Goal: Task Accomplishment & Management: Manage account settings

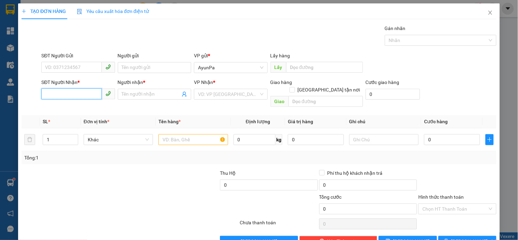
click at [66, 90] on input "SĐT Người Nhận *" at bounding box center [71, 94] width 60 height 11
type input "0374611497"
click at [136, 95] on input "Người nhận *" at bounding box center [151, 95] width 58 height 8
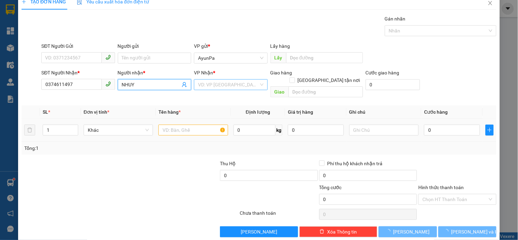
scroll to position [12, 0]
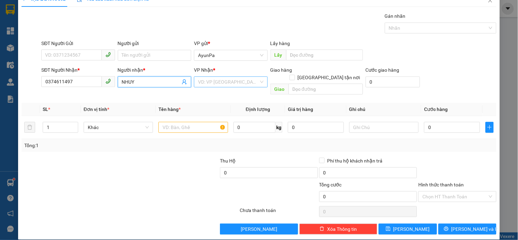
type input "NHUY"
click at [235, 81] on input "search" at bounding box center [228, 82] width 60 height 10
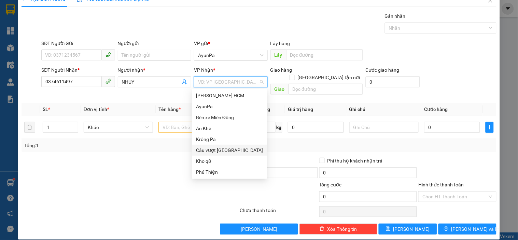
click at [228, 151] on div "Cầu vượt [GEOGRAPHIC_DATA]" at bounding box center [229, 151] width 67 height 8
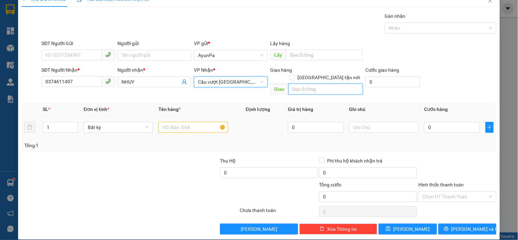
click at [296, 84] on input "text" at bounding box center [326, 89] width 75 height 11
type input "BẾN CAM"
click at [189, 122] on input "text" at bounding box center [193, 127] width 69 height 11
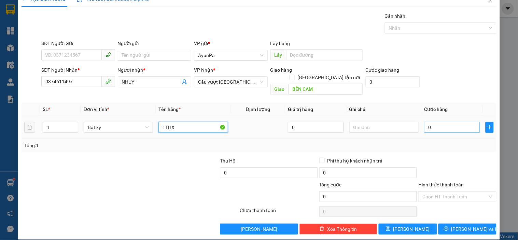
type input "1THX"
click at [424, 123] on input "0" at bounding box center [452, 127] width 56 height 11
type input "7"
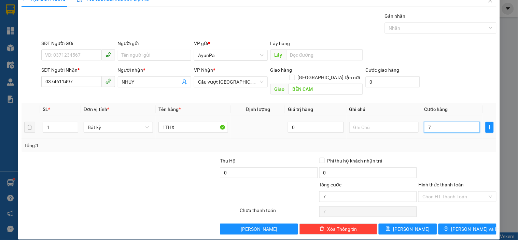
type input "70"
type input "70.000"
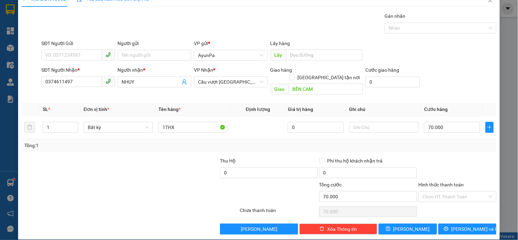
click at [431, 139] on div "Tổng: 1" at bounding box center [259, 145] width 475 height 13
click at [455, 192] on input "Hình thức thanh toán" at bounding box center [455, 197] width 65 height 10
click at [445, 202] on div "Tại văn phòng" at bounding box center [453, 203] width 69 height 8
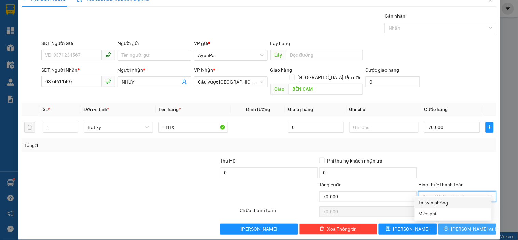
type input "0"
click at [452, 226] on button "[PERSON_NAME] và In" at bounding box center [468, 229] width 58 height 11
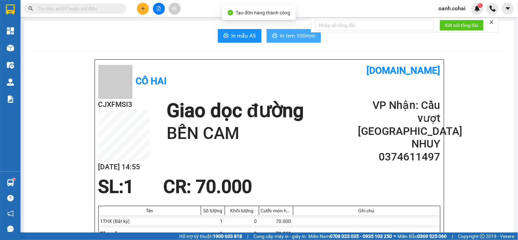
click at [294, 38] on span "In tem 100mm" at bounding box center [298, 35] width 35 height 9
click at [145, 10] on icon "plus" at bounding box center [143, 8] width 5 height 5
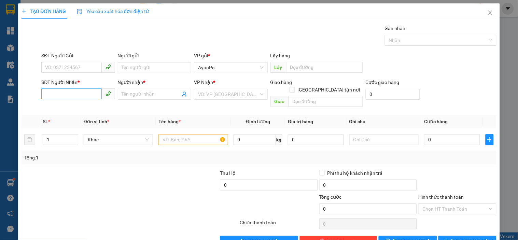
drag, startPoint x: 92, startPoint y: 102, endPoint x: 86, endPoint y: 95, distance: 9.7
click at [91, 102] on div "SĐT Người Nhận * VD: 0377654321" at bounding box center [77, 91] width 73 height 24
click at [84, 92] on input "SĐT Người Nhận *" at bounding box center [71, 94] width 60 height 11
type input "0984370623"
click at [77, 105] on div "0984370623 - k tên" at bounding box center [77, 108] width 65 height 8
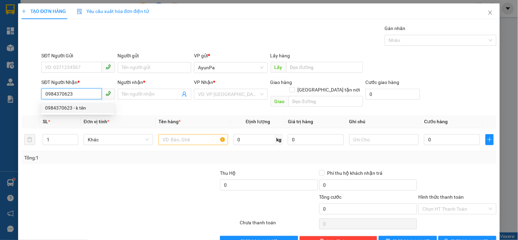
type input "k tên"
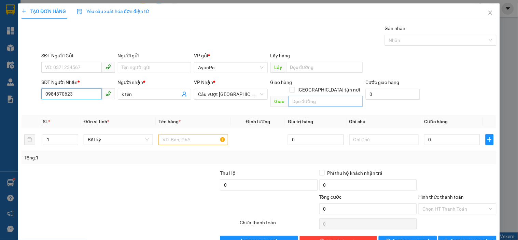
type input "0984370623"
click at [297, 96] on input "text" at bounding box center [326, 101] width 75 height 11
type input "LONG THÀNH"
click at [204, 134] on input "text" at bounding box center [193, 139] width 69 height 11
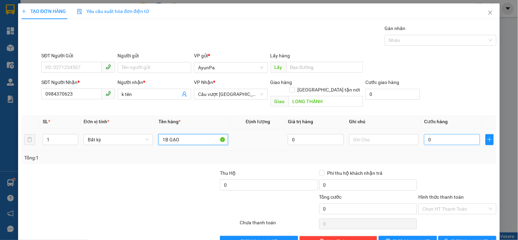
type input "1B GẠO"
click at [447, 134] on input "0" at bounding box center [452, 139] width 56 height 11
type input "8"
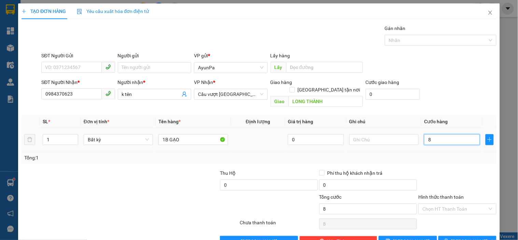
type input "80"
type input "80.000"
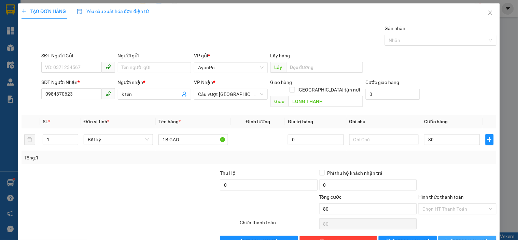
type input "80.000"
click at [449, 236] on button "[PERSON_NAME] và In" at bounding box center [468, 241] width 58 height 11
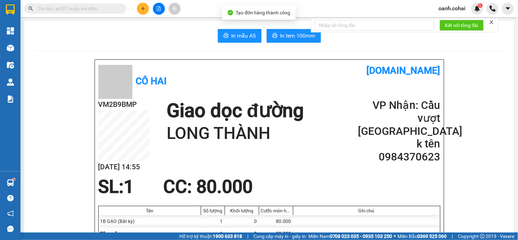
drag, startPoint x: 275, startPoint y: 26, endPoint x: 277, endPoint y: 43, distance: 16.5
click at [277, 42] on button "In tem 100mm" at bounding box center [294, 36] width 54 height 14
click at [158, 6] on button at bounding box center [159, 9] width 12 height 12
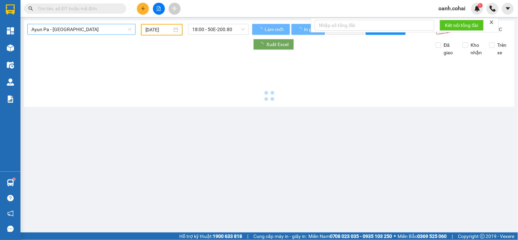
click at [92, 32] on span "Ayun Pa - [GEOGRAPHIC_DATA]" at bounding box center [81, 29] width 100 height 10
type input "[DATE]"
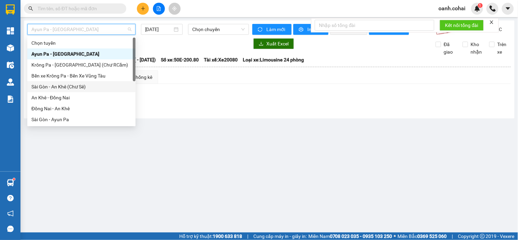
click at [60, 85] on div "Sài Gòn - An Khê (Chư Sê)" at bounding box center [81, 87] width 100 height 8
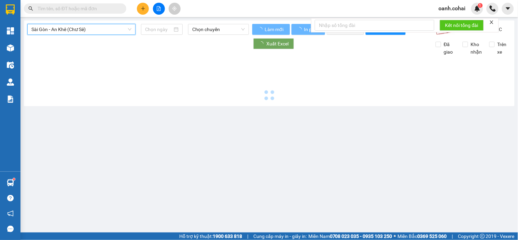
type input "[DATE]"
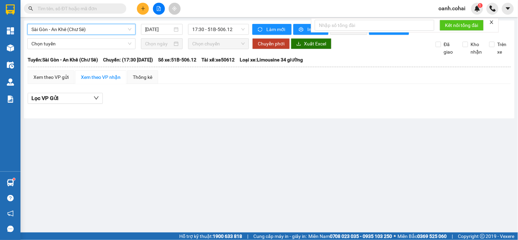
click at [101, 27] on span "Sài Gòn - An Khê (Chư Sê)" at bounding box center [81, 29] width 100 height 10
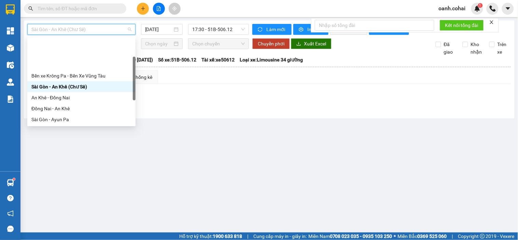
scroll to position [38, 0]
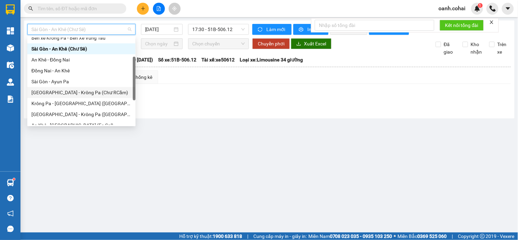
click at [65, 89] on div "[GEOGRAPHIC_DATA] - Krông Pa (Chư RCăm)" at bounding box center [81, 93] width 100 height 8
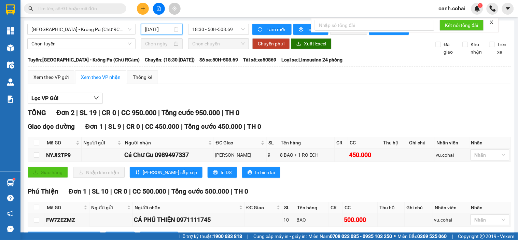
click at [148, 31] on input "[DATE]" at bounding box center [159, 30] width 28 height 8
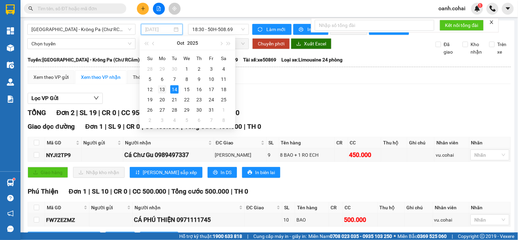
click at [162, 91] on div "13" at bounding box center [162, 89] width 8 height 8
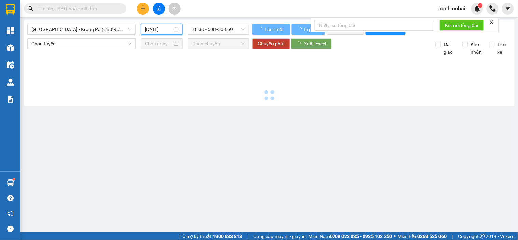
type input "[DATE]"
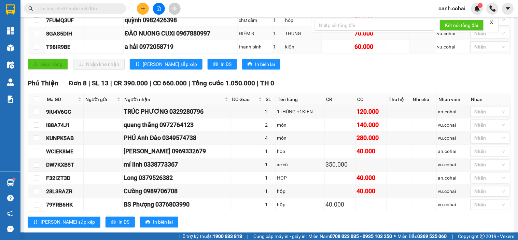
scroll to position [165, 0]
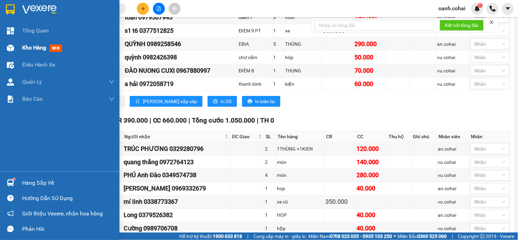
click at [26, 46] on span "Kho hàng" at bounding box center [34, 47] width 24 height 6
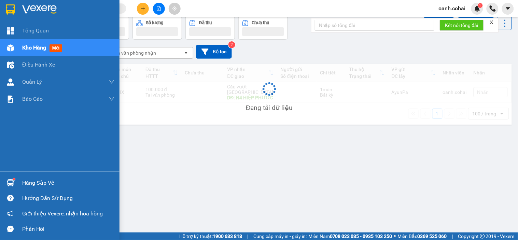
scroll to position [31, 0]
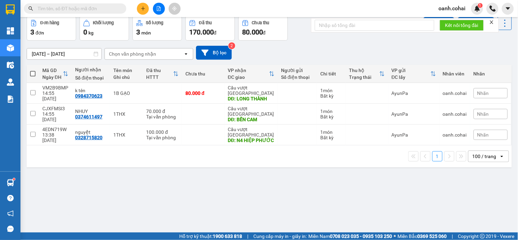
click at [142, 9] on icon "plus" at bounding box center [143, 8] width 5 height 5
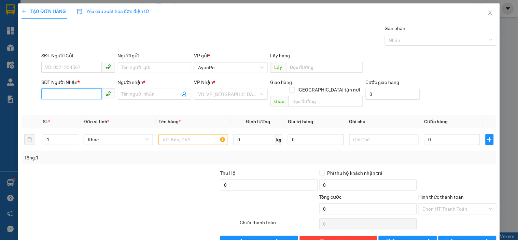
click at [78, 94] on input "SĐT Người Nhận *" at bounding box center [71, 94] width 60 height 11
type input "0362814129"
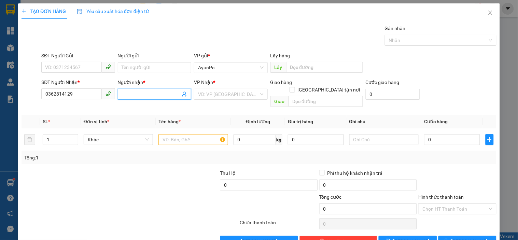
click at [157, 90] on span at bounding box center [154, 94] width 73 height 11
type input "D"
type input "ĐOM"
drag, startPoint x: 210, startPoint y: 89, endPoint x: 208, endPoint y: 100, distance: 11.4
click at [210, 89] on div "VP Nhận * VD: VP Sài Gòn" at bounding box center [230, 91] width 73 height 24
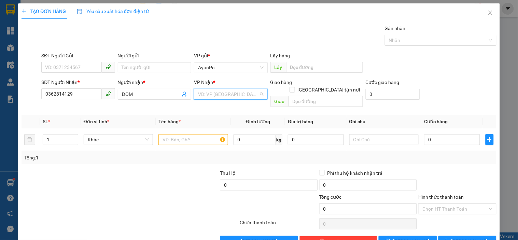
click at [234, 98] on input "search" at bounding box center [228, 94] width 60 height 10
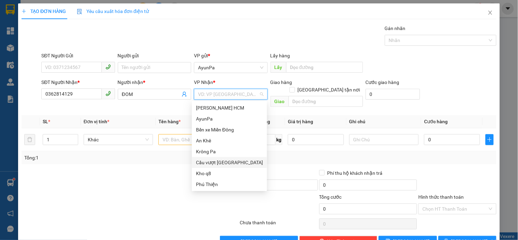
click at [222, 160] on div "Cầu vượt [GEOGRAPHIC_DATA]" at bounding box center [229, 163] width 67 height 8
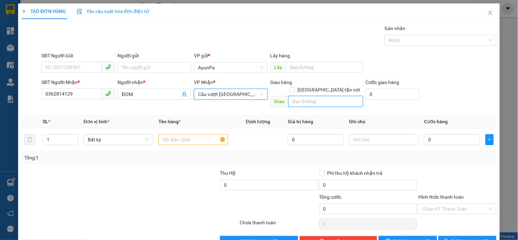
click at [310, 96] on input "text" at bounding box center [326, 101] width 75 height 11
type input "LẨU BÒ 5 CẢNH"
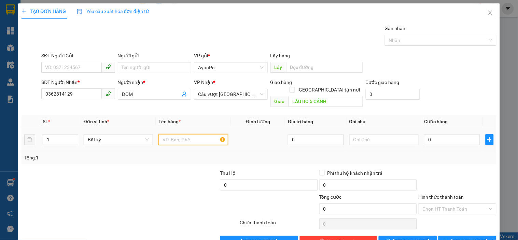
click at [201, 134] on input "text" at bounding box center [193, 139] width 69 height 11
type input "1CỤC"
click at [424, 134] on input "0" at bounding box center [452, 139] width 56 height 11
type input "6"
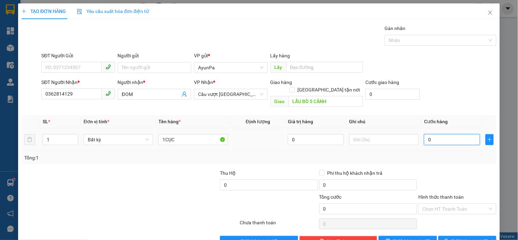
type input "6"
type input "0"
type input "05"
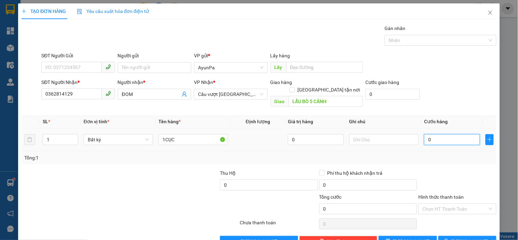
type input "5"
type input "050"
type input "50"
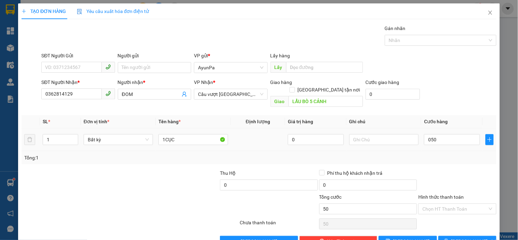
type input "50.000"
click at [438, 154] on div "Tổng: 1" at bounding box center [259, 158] width 470 height 8
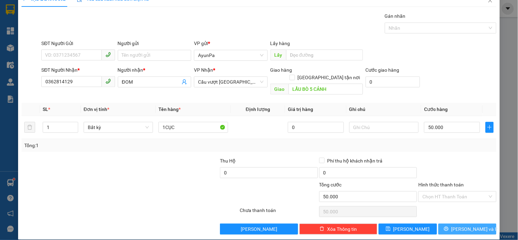
click at [449, 227] on icon "printer" at bounding box center [446, 229] width 5 height 5
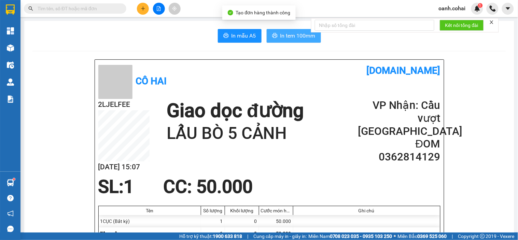
click at [296, 39] on span "In tem 100mm" at bounding box center [298, 35] width 35 height 9
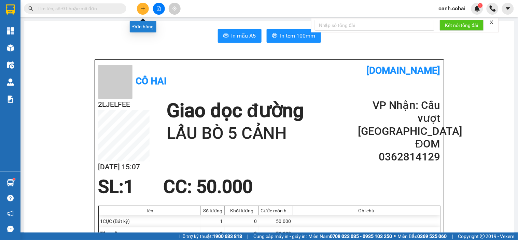
click at [144, 9] on icon "plus" at bounding box center [143, 8] width 4 height 0
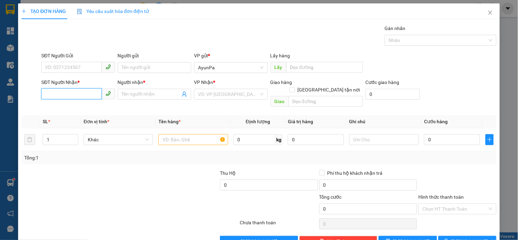
click at [77, 95] on input "SĐT Người Nhận *" at bounding box center [71, 94] width 60 height 11
type input "0775999883"
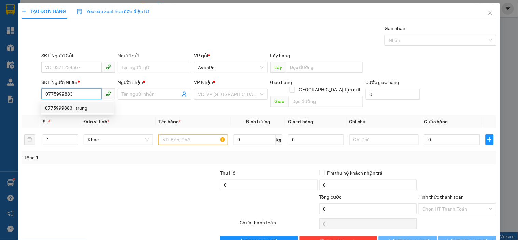
drag, startPoint x: 77, startPoint y: 108, endPoint x: 138, endPoint y: 102, distance: 61.1
click at [81, 106] on div "0775999883 - trung" at bounding box center [77, 108] width 65 height 8
type input "trung"
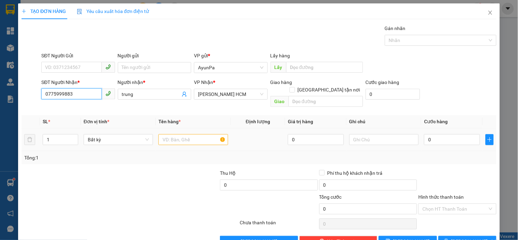
type input "0775999883"
click at [187, 134] on input "text" at bounding box center [193, 139] width 69 height 11
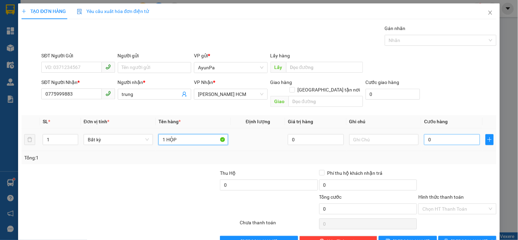
type input "1 HỘP"
click at [436, 134] on input "0" at bounding box center [452, 139] width 56 height 11
type input "4"
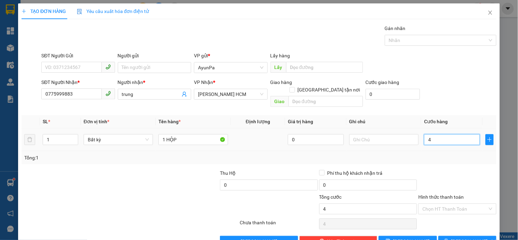
type input "40"
type input "40.000"
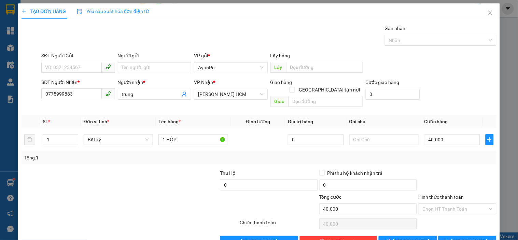
click at [448, 159] on div "Transit Pickup Surcharge Ids Transit Deliver Surcharge Ids Transit Deliver Surc…" at bounding box center [259, 136] width 475 height 222
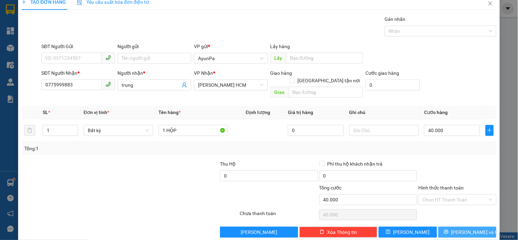
scroll to position [12, 0]
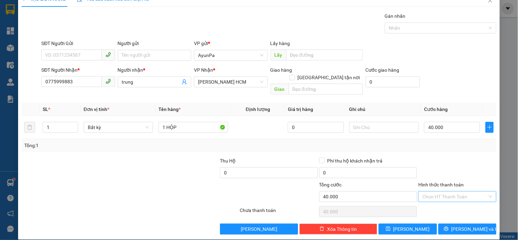
click at [455, 192] on input "Hình thức thanh toán" at bounding box center [455, 197] width 65 height 10
click at [439, 206] on div "Tại văn phòng" at bounding box center [453, 203] width 69 height 8
type input "0"
click at [458, 226] on span "[PERSON_NAME] và In" at bounding box center [476, 230] width 48 height 8
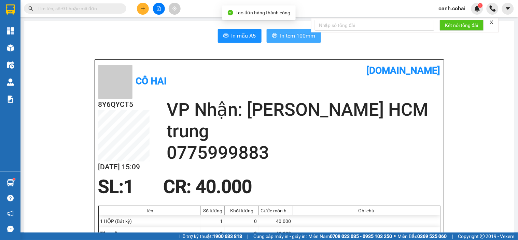
click at [281, 38] on span "In tem 100mm" at bounding box center [298, 35] width 35 height 9
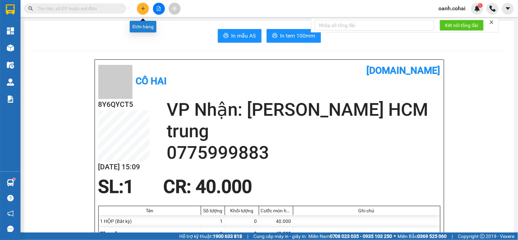
click at [142, 6] on icon "plus" at bounding box center [143, 8] width 5 height 5
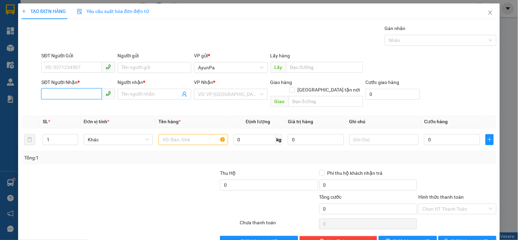
click at [69, 89] on input "SĐT Người Nhận *" at bounding box center [71, 94] width 60 height 11
type input "0985226768"
drag, startPoint x: 84, startPoint y: 108, endPoint x: 140, endPoint y: 100, distance: 56.5
click at [84, 108] on div "0985226768 - ngọc anh" at bounding box center [78, 108] width 67 height 8
type input "[PERSON_NAME]"
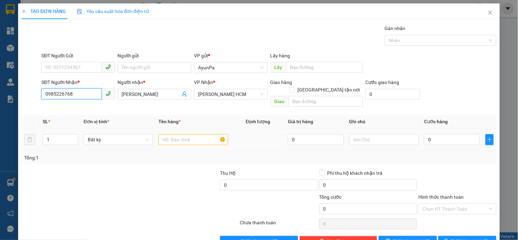
type input "0985226768"
click at [199, 134] on input "text" at bounding box center [193, 139] width 69 height 11
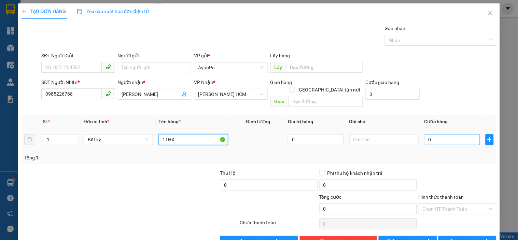
type input "1THX"
click at [434, 134] on input "0" at bounding box center [452, 139] width 56 height 11
type input "5"
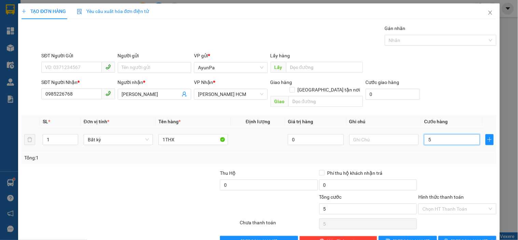
type input "50"
type input "50.000"
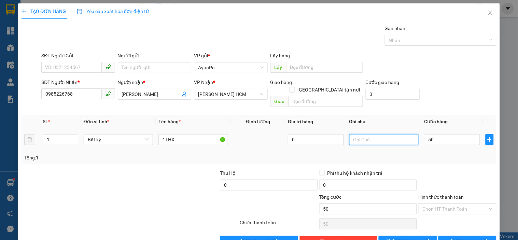
type input "50.000"
click at [388, 134] on input "text" at bounding box center [384, 139] width 69 height 11
type input "0777111167"
click at [422, 151] on div "Tổng: 1" at bounding box center [259, 157] width 475 height 13
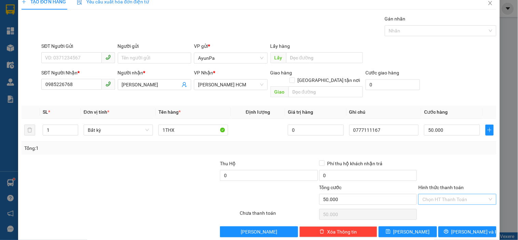
scroll to position [12, 0]
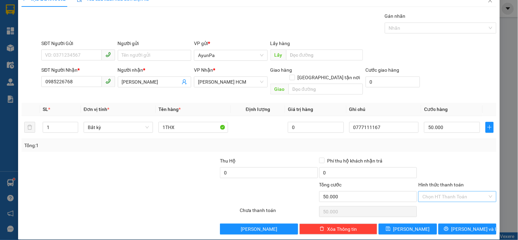
click at [444, 192] on input "Hình thức thanh toán" at bounding box center [455, 197] width 65 height 10
click at [449, 167] on div at bounding box center [457, 169] width 79 height 24
click at [449, 227] on icon "printer" at bounding box center [446, 229] width 5 height 5
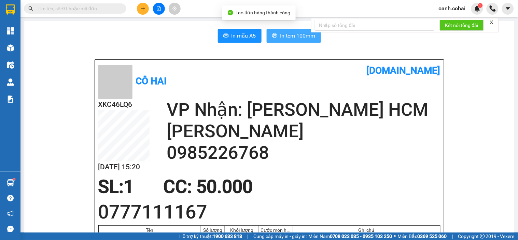
click at [282, 35] on span "In tem 100mm" at bounding box center [298, 35] width 35 height 9
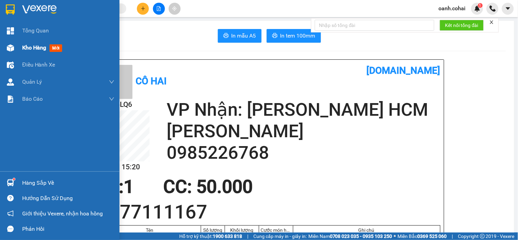
click at [30, 50] on span "Kho hàng" at bounding box center [34, 47] width 24 height 6
click at [38, 50] on span "Kho hàng" at bounding box center [34, 47] width 24 height 6
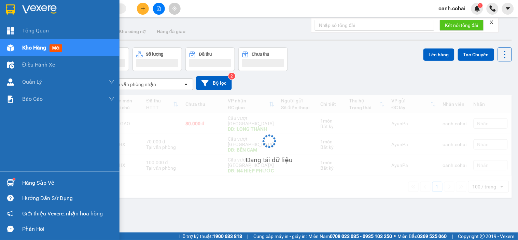
click at [38, 50] on span "Kho hàng" at bounding box center [34, 47] width 24 height 6
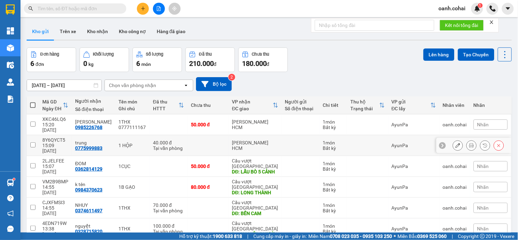
click at [323, 146] on div "Bất kỳ" at bounding box center [333, 148] width 21 height 5
checkbox input "true"
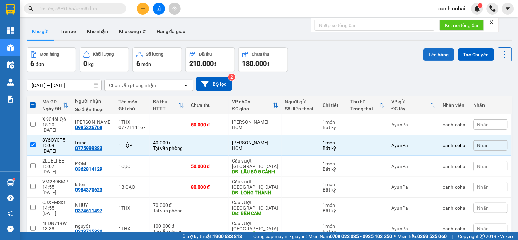
click at [429, 58] on button "Lên hàng" at bounding box center [439, 55] width 31 height 12
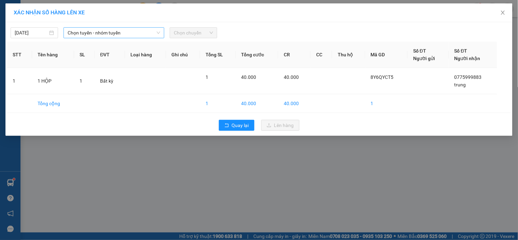
click at [127, 35] on span "Chọn tuyến - nhóm tuyến" at bounding box center [114, 33] width 93 height 10
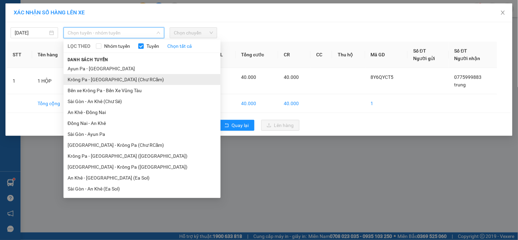
click at [119, 82] on li "Krông Pa - [GEOGRAPHIC_DATA] (Chư RCăm)" at bounding box center [142, 79] width 157 height 11
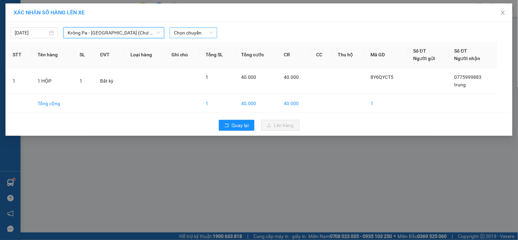
click at [179, 28] on span "Chọn chuyến" at bounding box center [193, 33] width 39 height 10
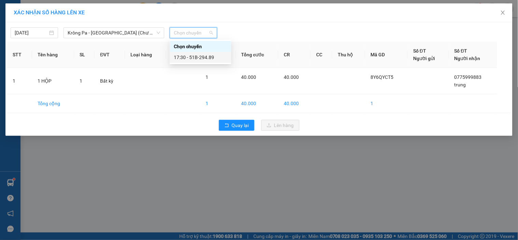
click at [172, 149] on div "XÁC NHẬN SỐ HÀNG LÊN XE 14/10/2025 Krông Pa - Sài Gòn (Chư RCăm) LỌC THEO Nhóm …" at bounding box center [259, 120] width 518 height 240
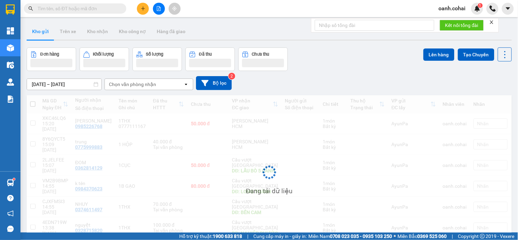
click at [197, 31] on div "Kho gửi Trên xe Kho nhận Kho công nợ Hàng đã giao" at bounding box center [270, 32] width 486 height 18
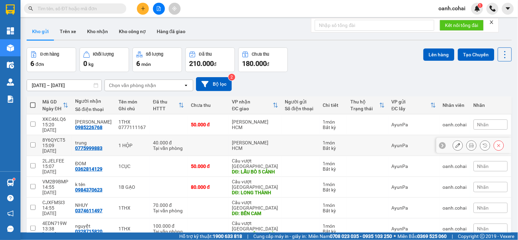
click at [207, 135] on td at bounding box center [208, 145] width 41 height 21
checkbox input "true"
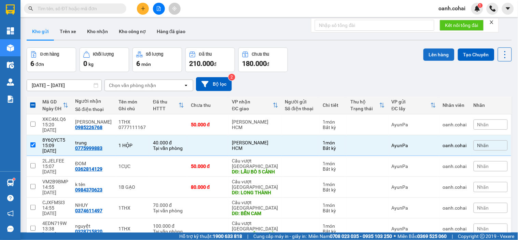
click at [434, 58] on button "Lên hàng" at bounding box center [439, 55] width 31 height 12
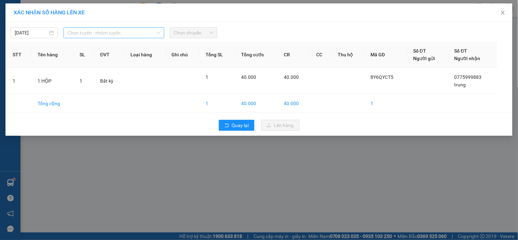
click at [127, 32] on span "Chọn tuyến - nhóm tuyến" at bounding box center [114, 33] width 93 height 10
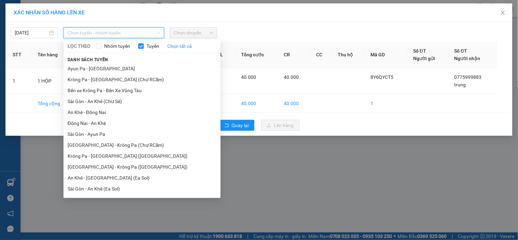
drag, startPoint x: 111, startPoint y: 158, endPoint x: 134, endPoint y: 123, distance: 42.4
click at [111, 155] on li "Krông Pa - [GEOGRAPHIC_DATA] ([GEOGRAPHIC_DATA])" at bounding box center [142, 156] width 157 height 11
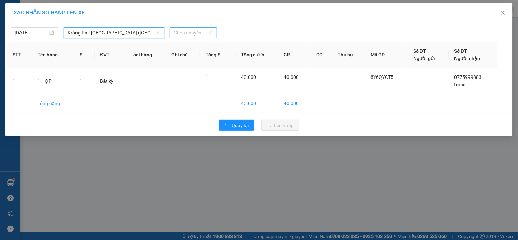
click at [190, 33] on span "Chọn chuyến" at bounding box center [193, 33] width 39 height 10
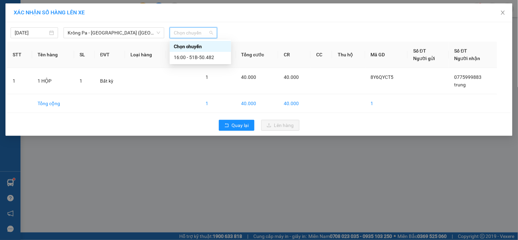
click at [185, 48] on div "Chọn chuyến" at bounding box center [200, 47] width 53 height 8
click at [186, 52] on div "(Không có khung giờ phù hợp)" at bounding box center [206, 46] width 73 height 11
type input "18"
click at [188, 57] on div "Thêm chuyến " 18:00 "" at bounding box center [206, 58] width 73 height 12
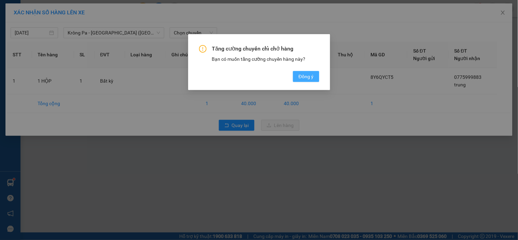
click at [312, 76] on span "Đồng ý" at bounding box center [306, 77] width 15 height 8
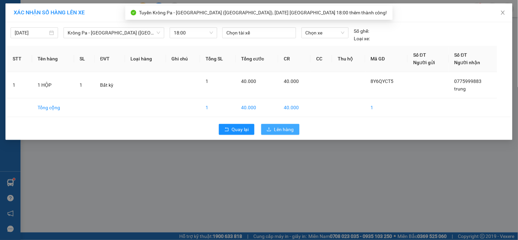
click at [284, 131] on span "Lên hàng" at bounding box center [284, 130] width 20 height 8
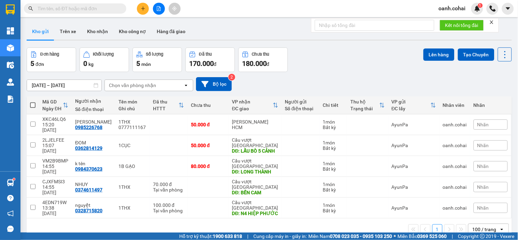
click at [143, 11] on icon "plus" at bounding box center [143, 8] width 5 height 5
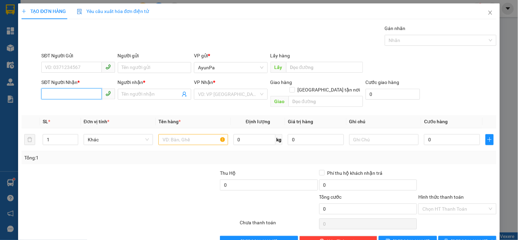
click at [70, 93] on input "SĐT Người Nhận *" at bounding box center [71, 94] width 60 height 11
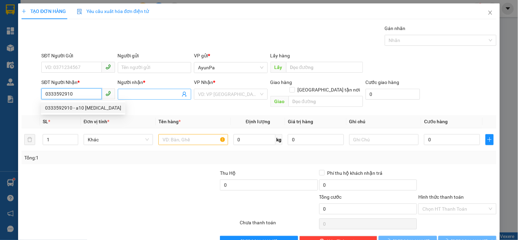
type input "0333592910"
click at [139, 97] on input "Người nhận *" at bounding box center [151, 95] width 58 height 8
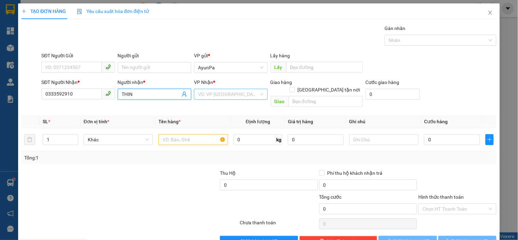
type input "THIN"
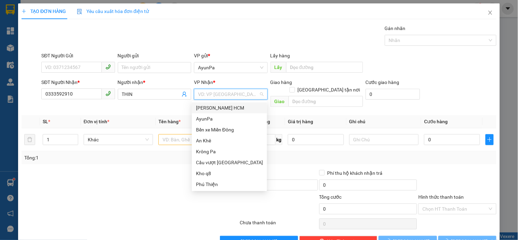
click at [247, 96] on input "search" at bounding box center [228, 94] width 60 height 10
click at [218, 163] on div "Cầu vượt [GEOGRAPHIC_DATA]" at bounding box center [229, 163] width 67 height 8
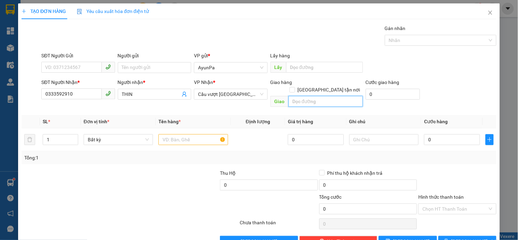
click at [303, 96] on input "text" at bounding box center [326, 101] width 75 height 11
type input "BECAMEX BP"
click at [198, 135] on input "text" at bounding box center [193, 139] width 69 height 11
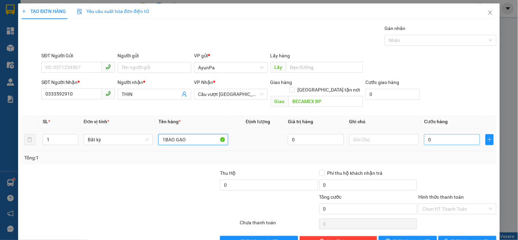
type input "1BAO GẠO"
click at [459, 134] on input "0" at bounding box center [452, 139] width 56 height 11
type input "6"
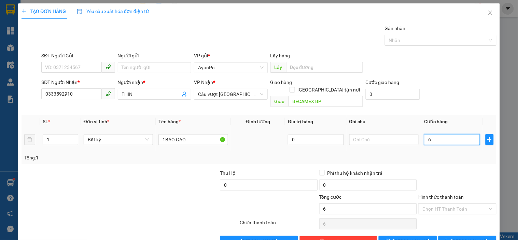
type input "60"
type input "60.000"
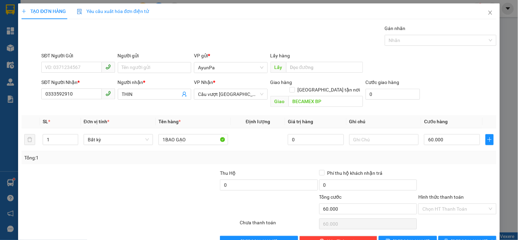
click at [462, 170] on div at bounding box center [457, 182] width 79 height 24
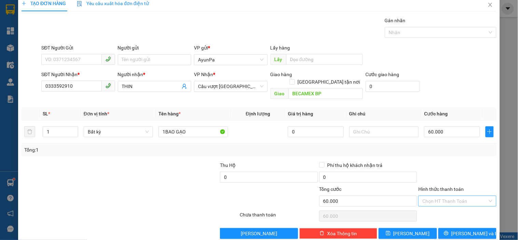
scroll to position [12, 0]
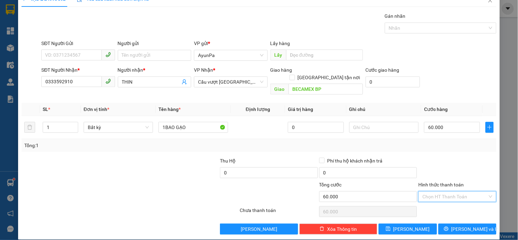
drag, startPoint x: 469, startPoint y: 189, endPoint x: 460, endPoint y: 194, distance: 10.4
click at [467, 192] on input "Hình thức thanh toán" at bounding box center [455, 197] width 65 height 10
click at [445, 202] on div "Tại văn phòng" at bounding box center [453, 203] width 69 height 8
type input "0"
click at [449, 227] on span "printer" at bounding box center [446, 229] width 5 height 5
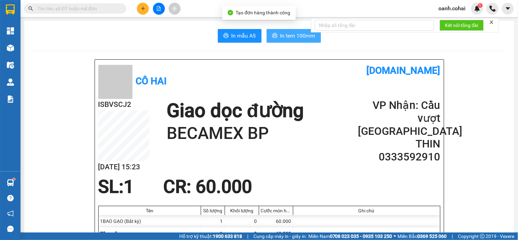
click at [288, 36] on span "In tem 100mm" at bounding box center [298, 35] width 35 height 9
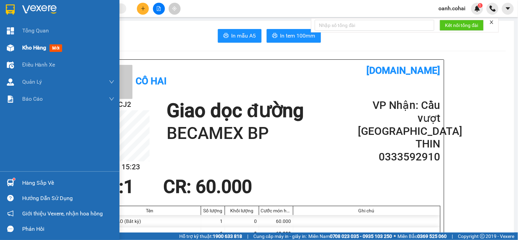
click at [28, 46] on span "Kho hàng" at bounding box center [34, 47] width 24 height 6
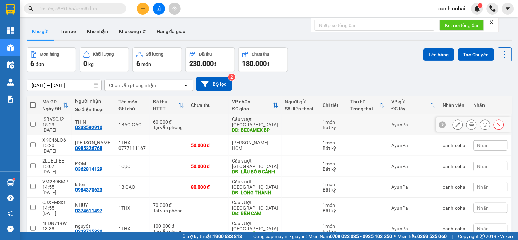
click at [127, 127] on td "1BAO GẠO" at bounding box center [132, 124] width 35 height 21
checkbox input "true"
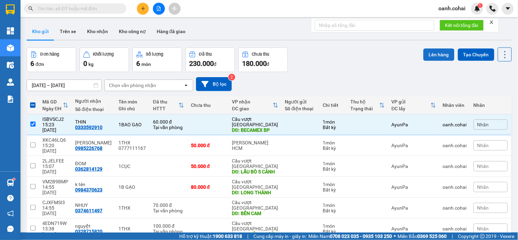
click at [432, 55] on button "Lên hàng" at bounding box center [439, 55] width 31 height 12
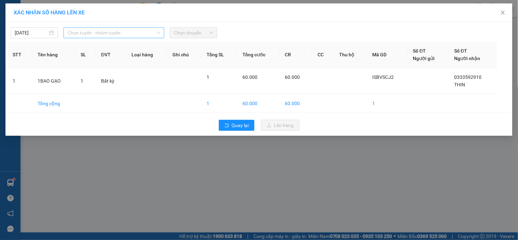
click at [122, 35] on span "Chọn tuyến - nhóm tuyến" at bounding box center [114, 33] width 93 height 10
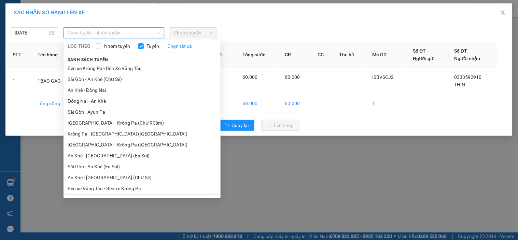
scroll to position [42, 0]
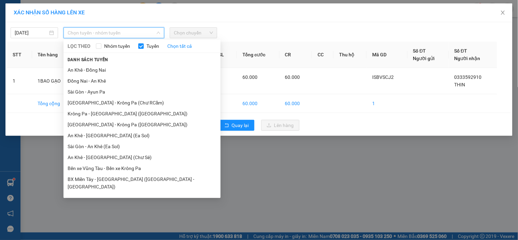
click at [262, 209] on div "XÁC NHẬN SỐ HÀNG LÊN XE 14/10/2025 Chọn tuyến - nhóm tuyến LỌC THEO Nhóm tuyến …" at bounding box center [259, 120] width 518 height 240
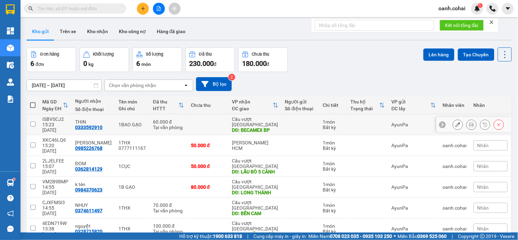
click at [273, 127] on td "Cầu vượt Bình Phước DĐ: BECAMEX BP" at bounding box center [255, 124] width 53 height 21
checkbox input "true"
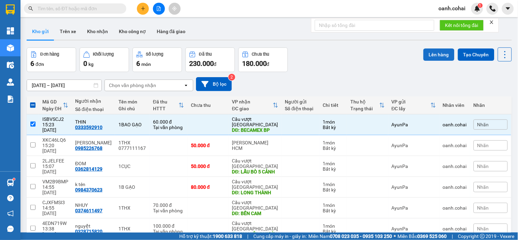
click at [424, 56] on button "Lên hàng" at bounding box center [439, 55] width 31 height 12
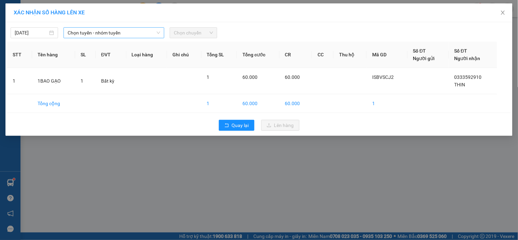
click at [99, 28] on span "Chọn tuyến - nhóm tuyến" at bounding box center [114, 33] width 93 height 10
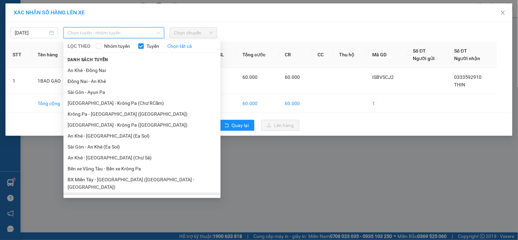
scroll to position [42, 0]
click at [101, 192] on li "BX Krông Pa - BX Miền Tây ([GEOGRAPHIC_DATA] - [GEOGRAPHIC_DATA])" at bounding box center [142, 201] width 157 height 18
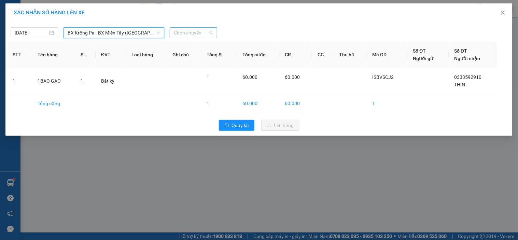
click at [183, 29] on span "Chọn chuyến" at bounding box center [193, 33] width 39 height 10
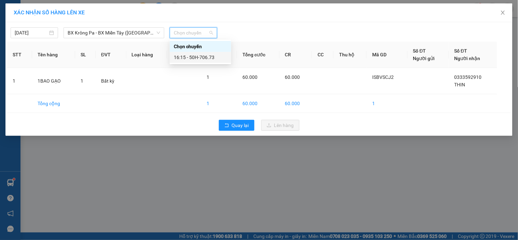
click at [187, 58] on div "16:15 - 50H-706.73" at bounding box center [200, 58] width 53 height 8
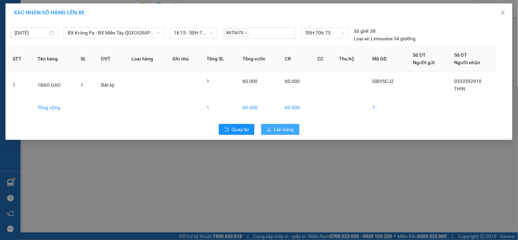
click at [283, 127] on span "Lên hàng" at bounding box center [284, 130] width 20 height 8
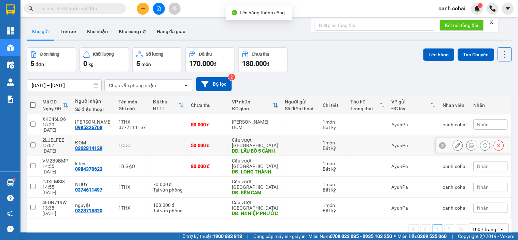
click at [260, 137] on div "Cầu vượt [GEOGRAPHIC_DATA]" at bounding box center [255, 142] width 46 height 11
checkbox input "true"
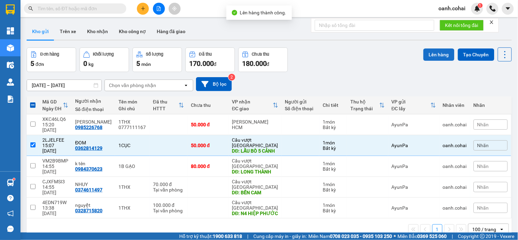
click at [425, 55] on button "Lên hàng" at bounding box center [439, 55] width 31 height 12
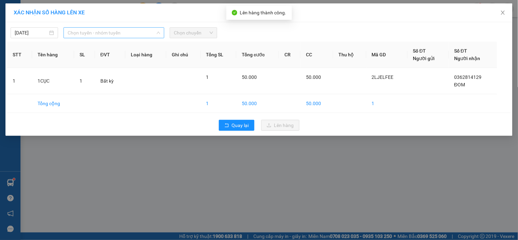
drag, startPoint x: 160, startPoint y: 30, endPoint x: 155, endPoint y: 32, distance: 4.9
click at [158, 31] on div "Chọn tuyến - nhóm tuyến LỌC THEO Nhóm tuyến Tuyến Chọn tất cả Danh sách tuyến A…" at bounding box center [114, 32] width 101 height 11
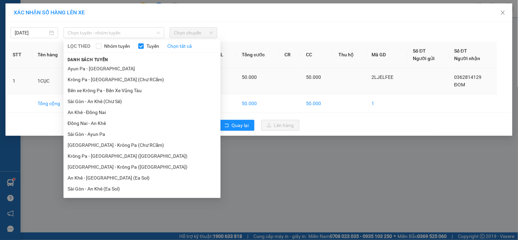
click at [109, 90] on li "Bến xe Krông Pa - Bến Xe Vũng Tàu" at bounding box center [142, 90] width 157 height 11
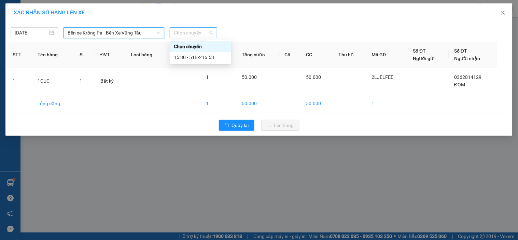
click at [193, 33] on span "Chọn chuyến" at bounding box center [193, 33] width 39 height 10
drag, startPoint x: 191, startPoint y: 56, endPoint x: 218, endPoint y: 70, distance: 30.4
click at [190, 56] on div "15:30 - 51B-216.53" at bounding box center [200, 58] width 53 height 8
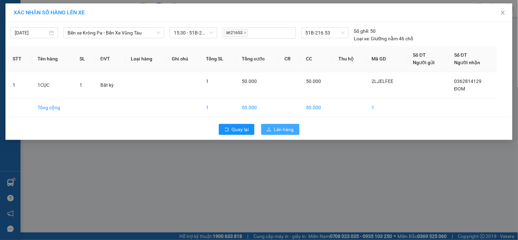
click at [267, 129] on icon "upload" at bounding box center [269, 129] width 5 height 5
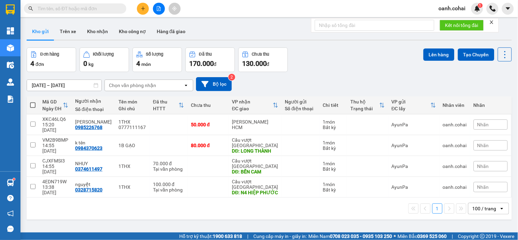
click at [484, 205] on div "100 / trang" at bounding box center [485, 208] width 24 height 7
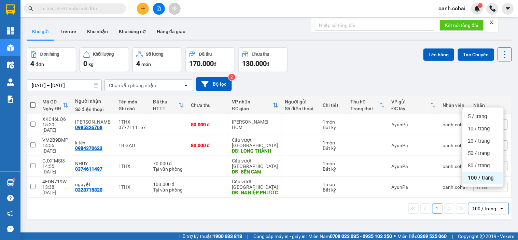
click at [483, 177] on span "100 / trang" at bounding box center [482, 178] width 26 height 7
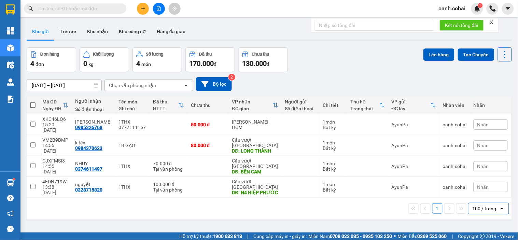
click at [367, 202] on div "1 100 / trang open" at bounding box center [270, 209] width 486 height 22
click at [87, 32] on button "Kho nhận" at bounding box center [98, 31] width 32 height 16
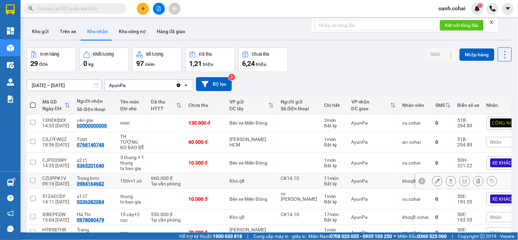
click at [449, 179] on icon at bounding box center [451, 181] width 5 height 5
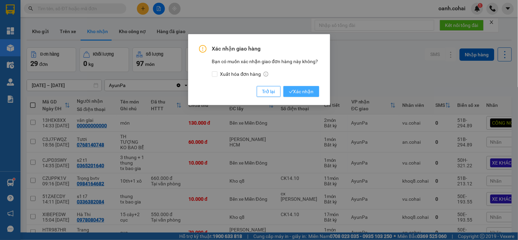
click at [315, 94] on button "Xác nhận" at bounding box center [302, 91] width 36 height 11
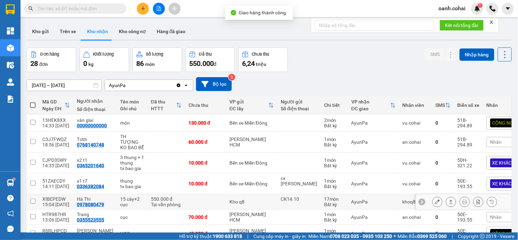
click at [448, 196] on button at bounding box center [452, 202] width 10 height 12
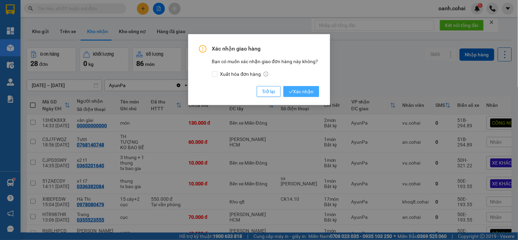
click at [303, 93] on span "Xác nhận" at bounding box center [301, 92] width 25 height 8
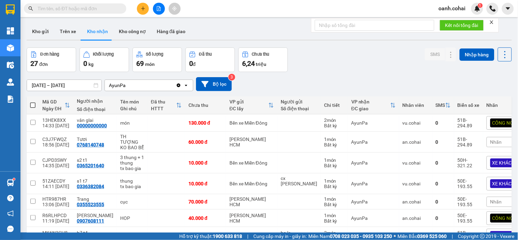
click at [139, 4] on button at bounding box center [143, 9] width 12 height 12
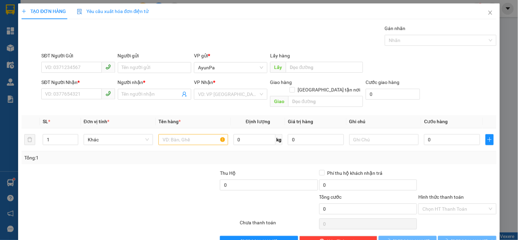
click at [139, 4] on div "Yêu cầu xuất hóa đơn điện tử" at bounding box center [113, 11] width 72 height 16
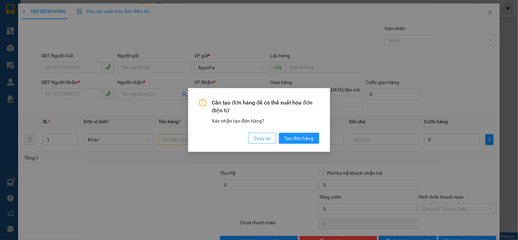
click at [259, 139] on span "Quay lại" at bounding box center [262, 139] width 17 height 8
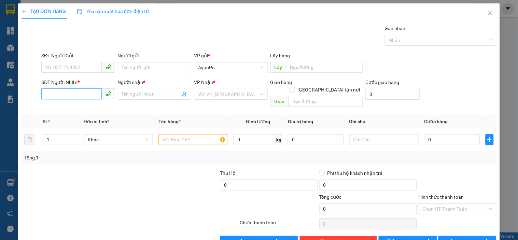
click at [92, 93] on input "SĐT Người Nhận *" at bounding box center [71, 94] width 60 height 11
type input "0356589483"
click at [80, 107] on div "0356589483 - TUẤN ANH" at bounding box center [78, 108] width 67 height 8
type input "TUẤN ANH"
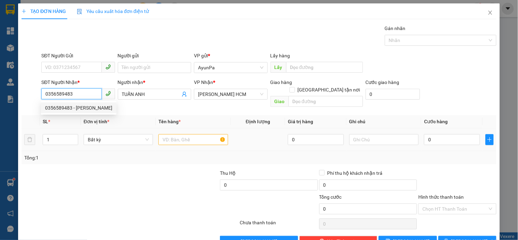
type input "0356589483"
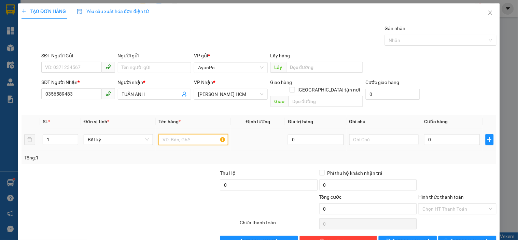
click at [189, 134] on input "text" at bounding box center [193, 139] width 69 height 11
type input "1TH.1BAO"
click at [55, 135] on input "1" at bounding box center [60, 140] width 35 height 10
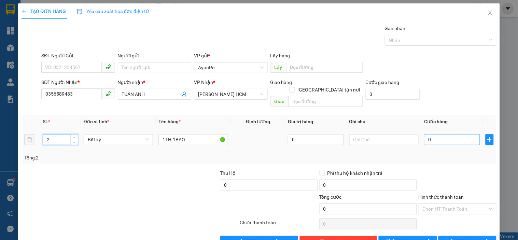
type input "2"
click at [465, 136] on input "0" at bounding box center [452, 139] width 56 height 11
type input "1"
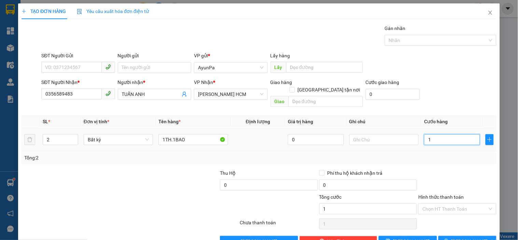
type input "10"
type input "100"
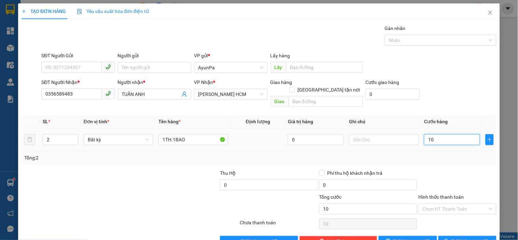
type input "100"
type input "100.000"
click at [459, 154] on div "Tổng: 2" at bounding box center [259, 158] width 470 height 8
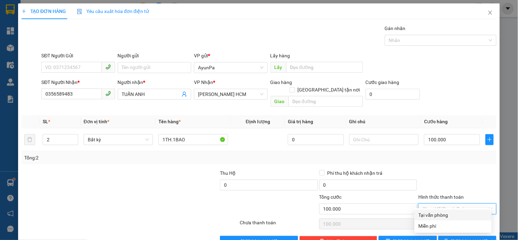
drag, startPoint x: 450, startPoint y: 201, endPoint x: 448, endPoint y: 209, distance: 8.9
click at [450, 204] on input "Hình thức thanh toán" at bounding box center [455, 209] width 65 height 10
click at [446, 214] on div "Tại văn phòng" at bounding box center [453, 216] width 69 height 8
type input "0"
click at [449, 239] on icon "printer" at bounding box center [446, 241] width 5 height 5
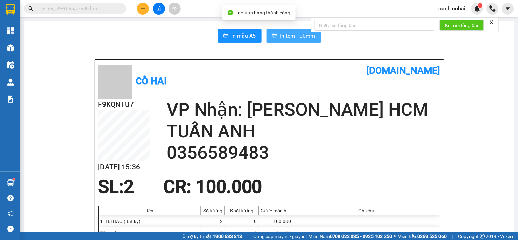
click at [283, 31] on button "In tem 100mm" at bounding box center [294, 36] width 54 height 14
click at [297, 41] on button "In tem 100mm" at bounding box center [294, 36] width 54 height 14
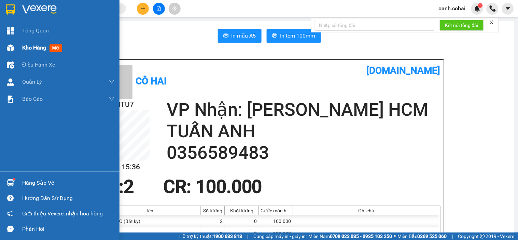
click at [38, 43] on div "Kho hàng mới" at bounding box center [43, 47] width 43 height 9
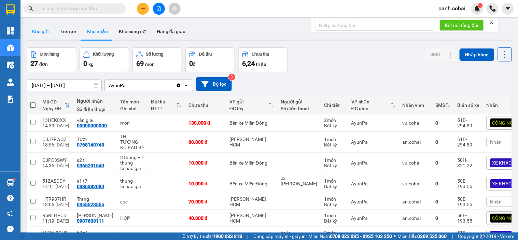
click at [43, 34] on button "Kho gửi" at bounding box center [41, 31] width 28 height 16
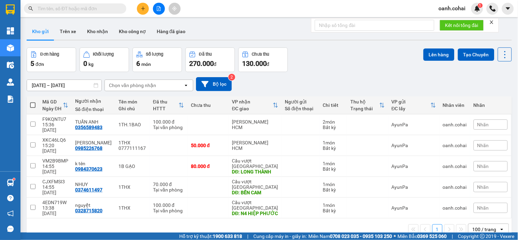
click at [141, 4] on button at bounding box center [143, 9] width 12 height 12
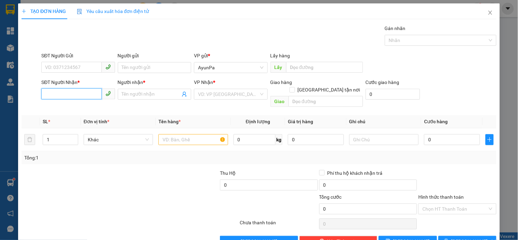
click at [69, 93] on input "SĐT Người Nhận *" at bounding box center [71, 94] width 60 height 11
paste input "0354402537"
type input "0354402537"
click at [143, 92] on input "Người nhận *" at bounding box center [151, 95] width 58 height 8
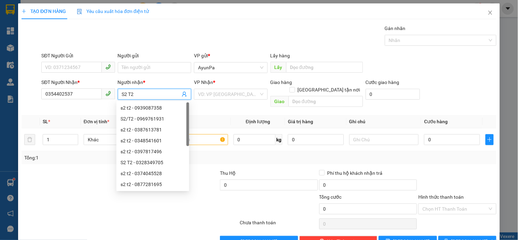
type input "S2 T2"
click at [145, 63] on input "Người gửi" at bounding box center [154, 67] width 73 height 11
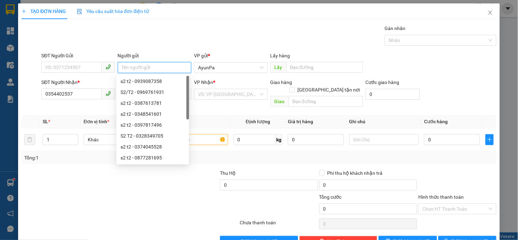
type input "D"
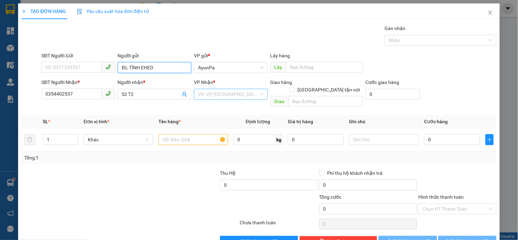
type input "ĐL TÌNH EHEO"
click at [236, 94] on input "search" at bounding box center [228, 94] width 60 height 10
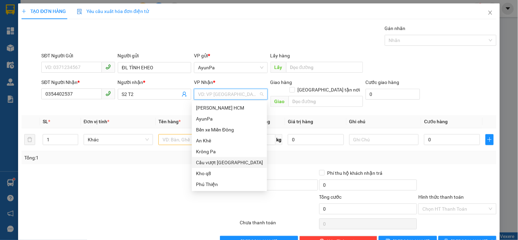
click at [224, 162] on div "Cầu vượt [GEOGRAPHIC_DATA]" at bounding box center [229, 163] width 67 height 8
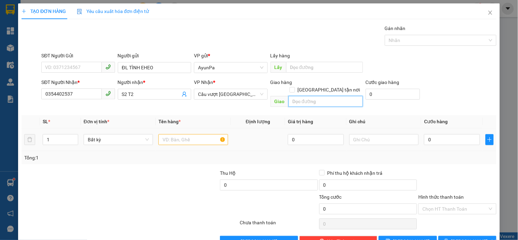
click at [306, 97] on input "text" at bounding box center [326, 101] width 75 height 11
type input "N4"
type input "BẾN CAM"
click at [179, 134] on input "text" at bounding box center [193, 139] width 69 height 11
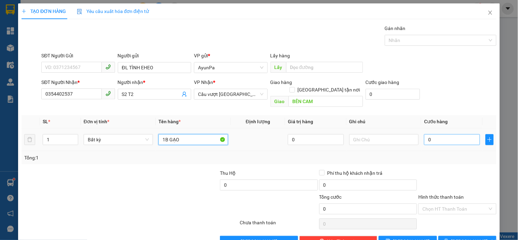
type input "1B GẠO"
click at [427, 134] on input "0" at bounding box center [452, 139] width 56 height 11
type input "1"
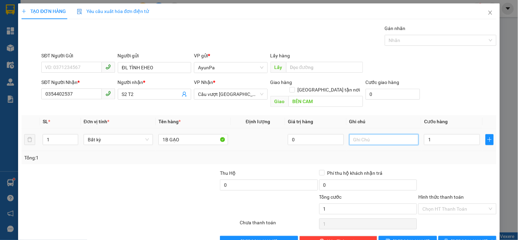
type input "1.000"
click at [385, 134] on input "text" at bounding box center [384, 139] width 69 height 11
type input "TXE THU"
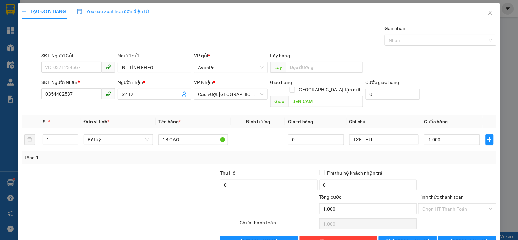
click at [424, 154] on div "Tổng: 1" at bounding box center [259, 158] width 470 height 8
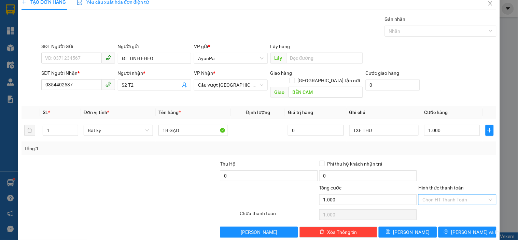
scroll to position [12, 0]
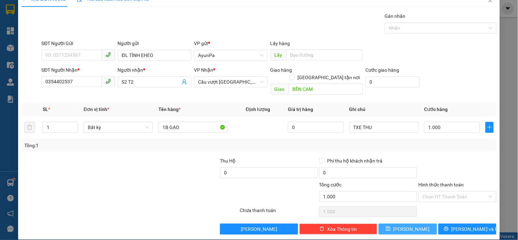
click at [403, 224] on button "[PERSON_NAME]" at bounding box center [408, 229] width 58 height 11
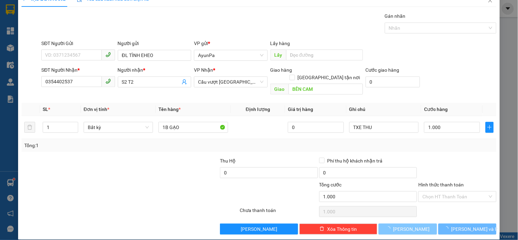
type input "0"
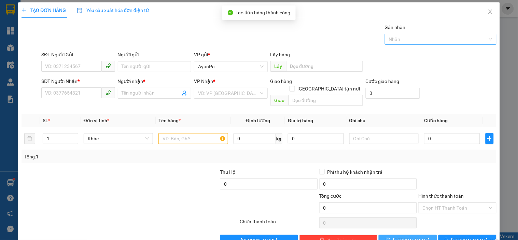
scroll to position [0, 0]
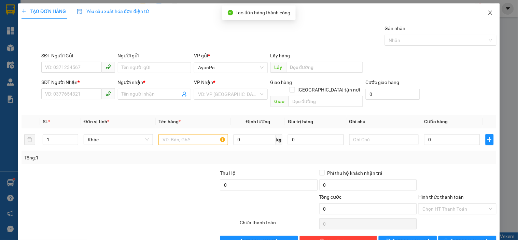
click at [488, 13] on icon "close" at bounding box center [490, 12] width 5 height 5
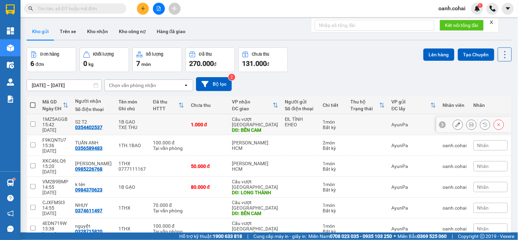
click at [238, 127] on div "DĐ: BẾN CAM" at bounding box center [255, 129] width 46 height 5
checkbox input "true"
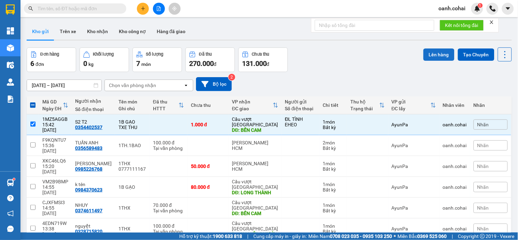
click at [425, 55] on button "Lên hàng" at bounding box center [439, 55] width 31 height 12
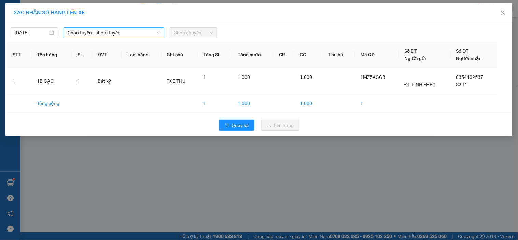
click at [141, 28] on span "Chọn tuyến - nhóm tuyến" at bounding box center [114, 33] width 93 height 10
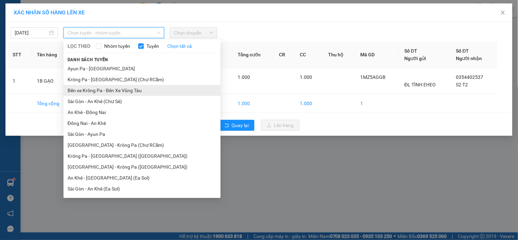
click at [122, 88] on li "Bến xe Krông Pa - Bến Xe Vũng Tàu" at bounding box center [142, 90] width 157 height 11
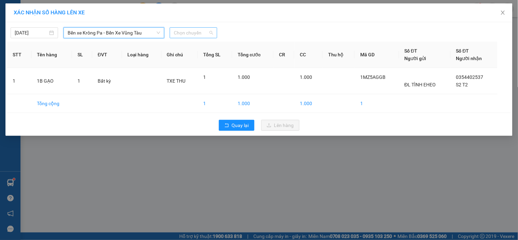
drag, startPoint x: 202, startPoint y: 32, endPoint x: 215, endPoint y: 33, distance: 13.7
click at [202, 31] on span "Chọn chuyến" at bounding box center [193, 33] width 39 height 10
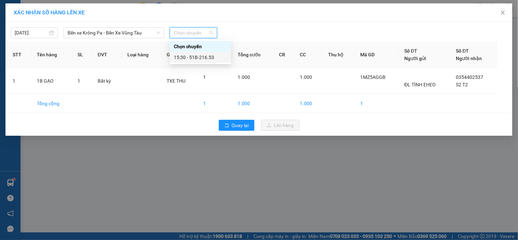
drag, startPoint x: 207, startPoint y: 55, endPoint x: 213, endPoint y: 58, distance: 6.6
click at [208, 55] on div "15:30 - 51B-216.53" at bounding box center [200, 58] width 53 height 8
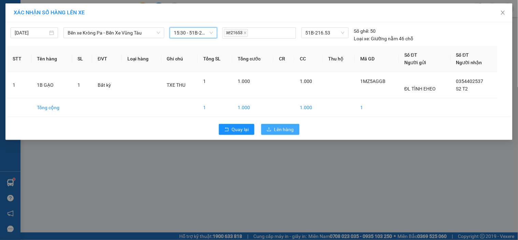
click at [277, 127] on span "Lên hàng" at bounding box center [284, 130] width 20 height 8
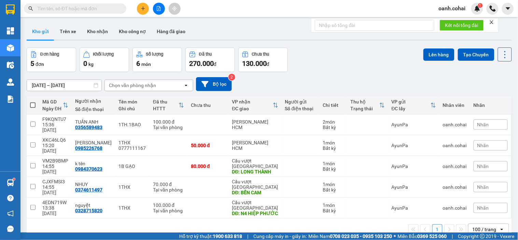
scroll to position [31, 0]
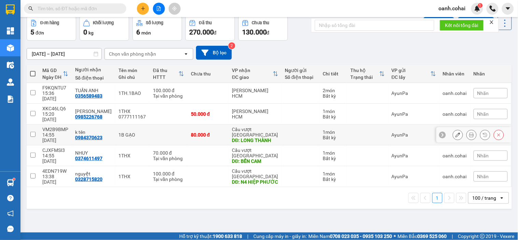
click at [181, 125] on td at bounding box center [169, 135] width 38 height 21
checkbox input "true"
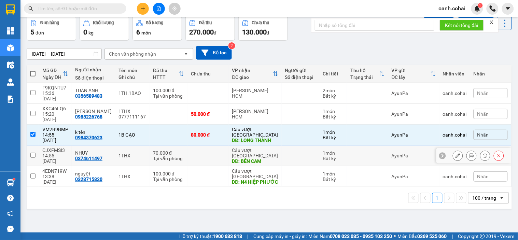
click at [188, 146] on td at bounding box center [208, 156] width 41 height 21
checkbox input "true"
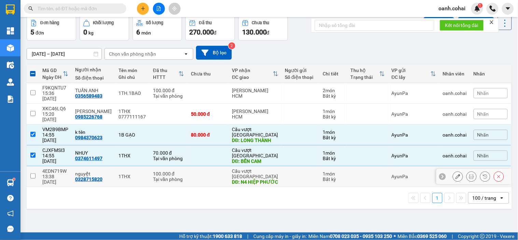
click at [189, 166] on td at bounding box center [208, 176] width 41 height 21
checkbox input "true"
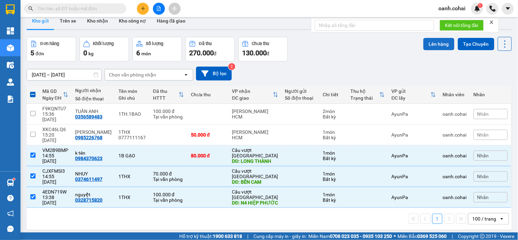
scroll to position [0, 0]
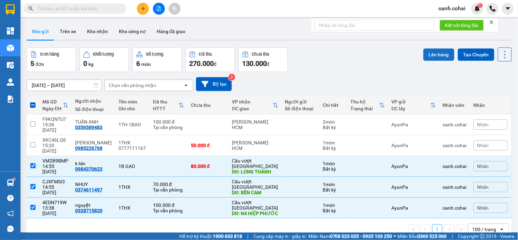
click at [436, 51] on button "Lên hàng" at bounding box center [439, 55] width 31 height 12
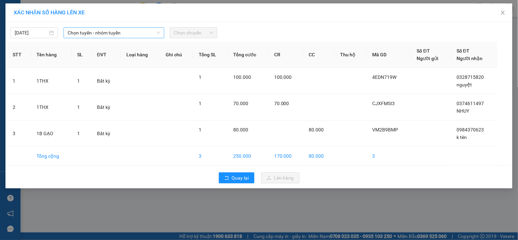
click at [155, 36] on span "Chọn tuyến - nhóm tuyến" at bounding box center [114, 33] width 93 height 10
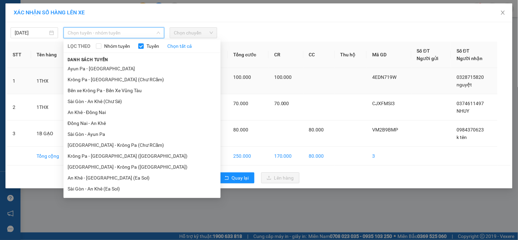
click at [115, 90] on li "Bến xe Krông Pa - Bến Xe Vũng Tàu" at bounding box center [142, 90] width 157 height 11
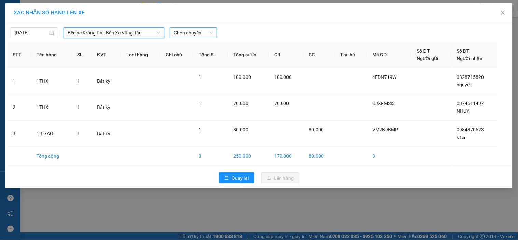
click at [206, 32] on span "Chọn chuyến" at bounding box center [193, 33] width 39 height 10
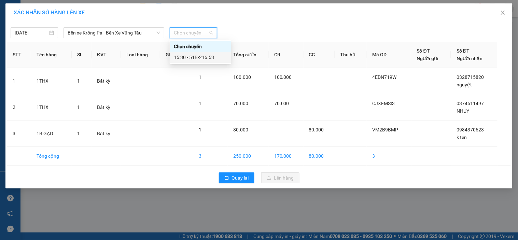
click at [202, 54] on div "15:30 - 51B-216.53" at bounding box center [200, 58] width 53 height 8
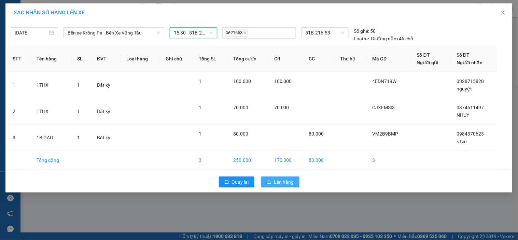
click at [276, 183] on span "Lên hàng" at bounding box center [284, 182] width 20 height 8
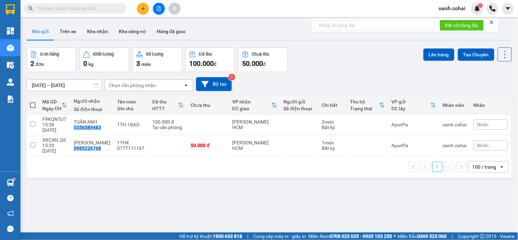
click at [155, 14] on div at bounding box center [158, 9] width 51 height 12
click at [158, 10] on icon "file-add" at bounding box center [159, 8] width 5 height 5
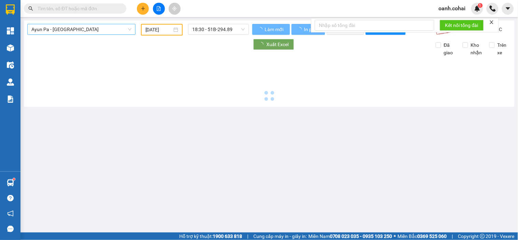
click at [99, 32] on span "Ayun Pa - [GEOGRAPHIC_DATA]" at bounding box center [81, 29] width 100 height 10
type input "[DATE]"
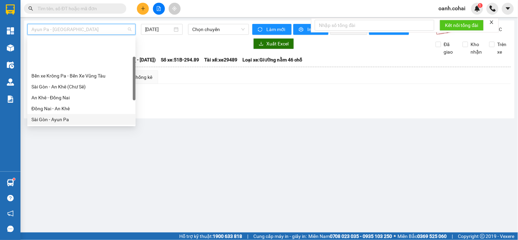
scroll to position [38, 0]
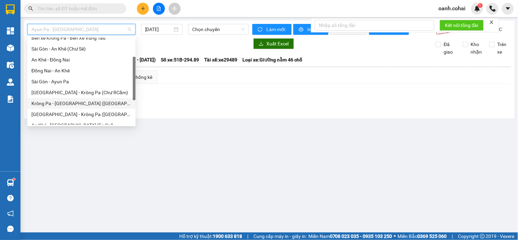
click at [69, 101] on div "Krông Pa - [GEOGRAPHIC_DATA] ([GEOGRAPHIC_DATA])" at bounding box center [81, 104] width 100 height 8
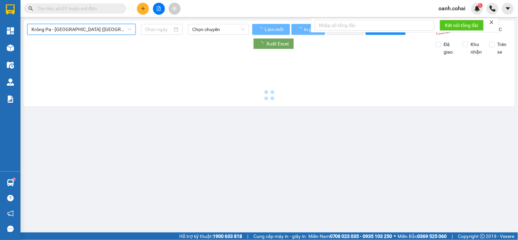
type input "[DATE]"
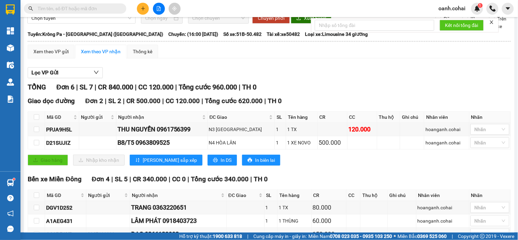
scroll to position [89, 0]
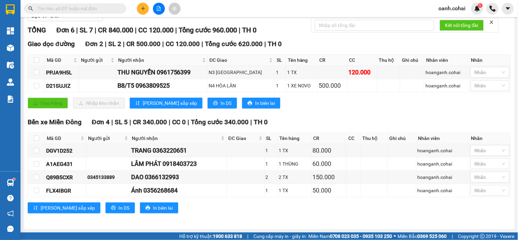
click at [144, 9] on icon "plus" at bounding box center [143, 8] width 4 height 0
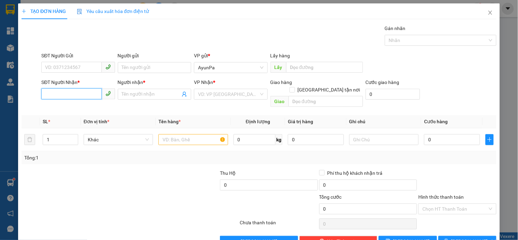
click at [75, 90] on input "SĐT Người Nhận *" at bounding box center [71, 94] width 60 height 11
type input "0912388423"
click at [73, 108] on div "0912388423 - MINH TRÍ" at bounding box center [78, 108] width 67 height 8
type input "[PERSON_NAME]"
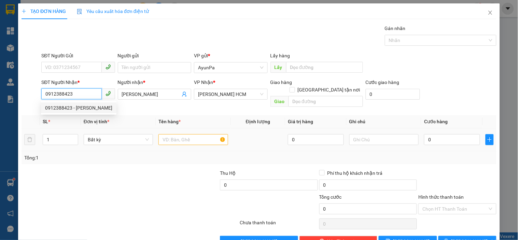
type input "0912388423"
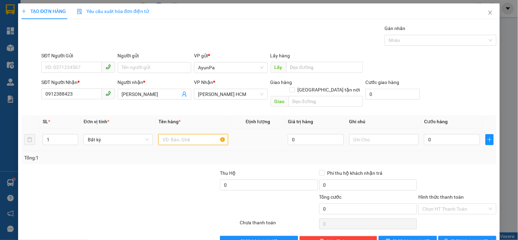
click at [168, 137] on input "text" at bounding box center [193, 139] width 69 height 11
type input "1TH"
click at [469, 135] on input "0" at bounding box center [452, 139] width 56 height 11
type input "5"
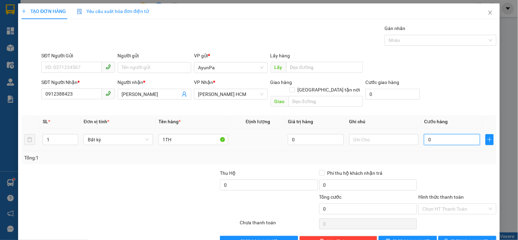
type input "5"
type input "50"
type input "50.000"
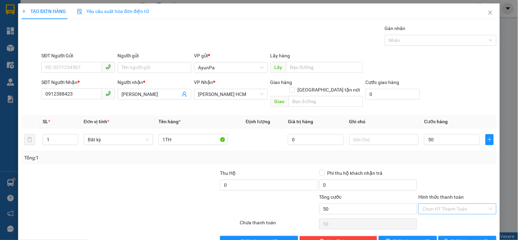
type input "50.000"
click at [455, 204] on input "Hình thức thanh toán" at bounding box center [455, 209] width 65 height 10
click at [447, 212] on div "Tại văn phòng" at bounding box center [453, 215] width 77 height 11
type input "0"
click at [449, 239] on icon "printer" at bounding box center [446, 241] width 5 height 5
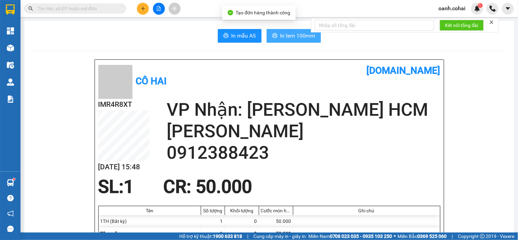
click at [297, 36] on span "In tem 100mm" at bounding box center [298, 35] width 35 height 9
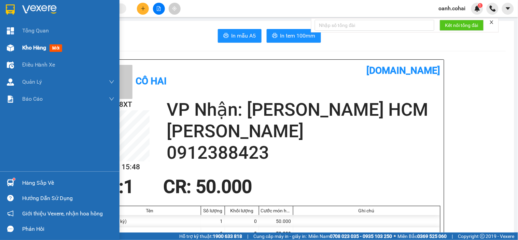
click at [29, 51] on span "Kho hàng" at bounding box center [34, 47] width 24 height 6
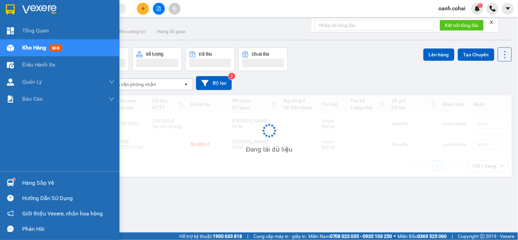
click at [29, 51] on span "Kho hàng" at bounding box center [34, 47] width 24 height 6
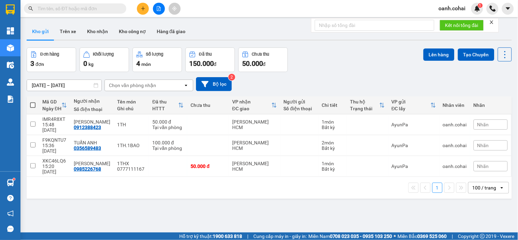
click at [139, 6] on button at bounding box center [143, 9] width 12 height 12
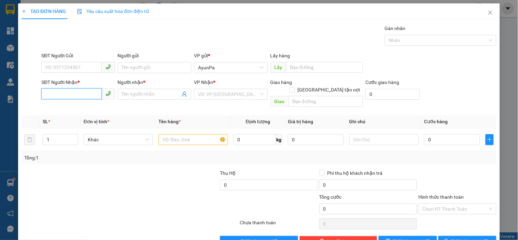
click at [66, 90] on input "SĐT Người Nhận *" at bounding box center [71, 94] width 60 height 11
type input "0936225039"
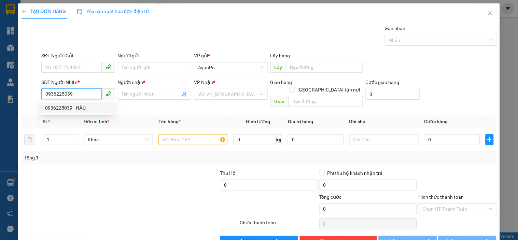
drag, startPoint x: 64, startPoint y: 107, endPoint x: 182, endPoint y: 127, distance: 120.3
click at [65, 107] on div "0936225039 - HẬU" at bounding box center [77, 108] width 65 height 8
type input "HẬU"
type input "0936225039"
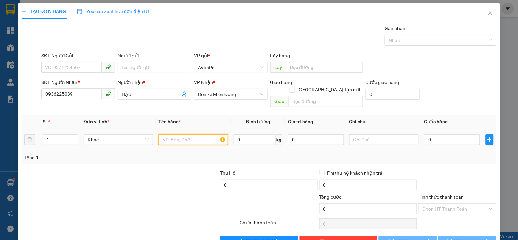
click at [189, 138] on input "text" at bounding box center [193, 139] width 69 height 11
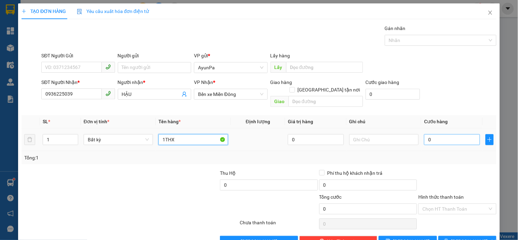
type input "1THX"
click at [445, 137] on input "0" at bounding box center [452, 139] width 56 height 11
type input "4"
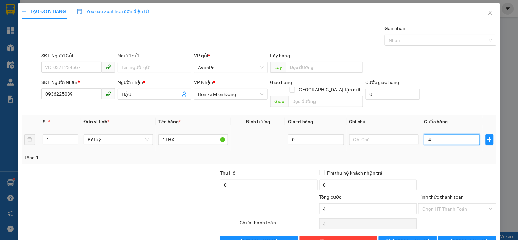
type input "0"
type input "01"
type input "1"
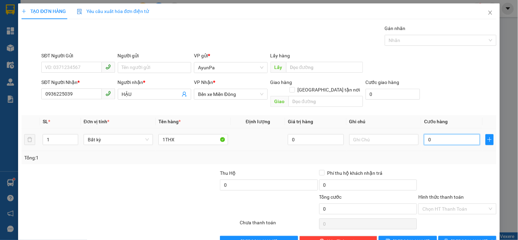
type input "1"
type input "0.100"
type input "100"
type input "100.000"
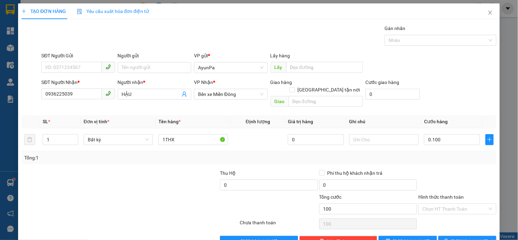
type input "100.000"
click at [451, 155] on div "Tổng: 1" at bounding box center [259, 157] width 475 height 13
click at [449, 204] on input "Hình thức thanh toán" at bounding box center [455, 209] width 65 height 10
click at [442, 208] on div "Hình thức thanh toán Chọn HT Thanh Toán" at bounding box center [458, 205] width 78 height 24
click at [447, 173] on div at bounding box center [457, 182] width 79 height 24
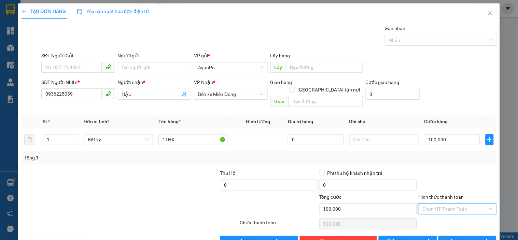
click at [442, 204] on input "Hình thức thanh toán" at bounding box center [455, 209] width 65 height 10
click at [444, 215] on div "Tại văn phòng" at bounding box center [453, 216] width 69 height 8
type input "0"
click at [460, 238] on span "[PERSON_NAME] và In" at bounding box center [476, 242] width 48 height 8
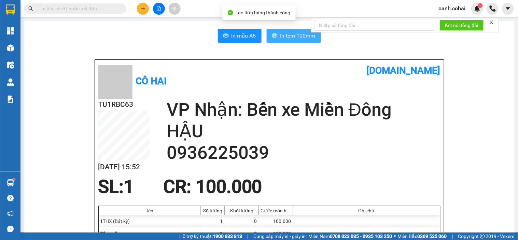
click at [292, 34] on span "In tem 100mm" at bounding box center [298, 35] width 35 height 9
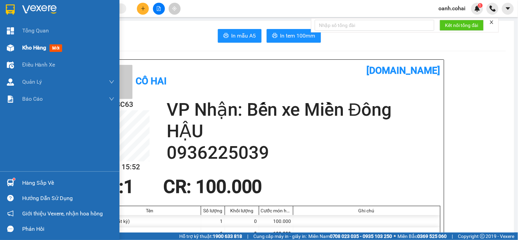
click at [27, 52] on div "Kho hàng mới" at bounding box center [43, 47] width 43 height 9
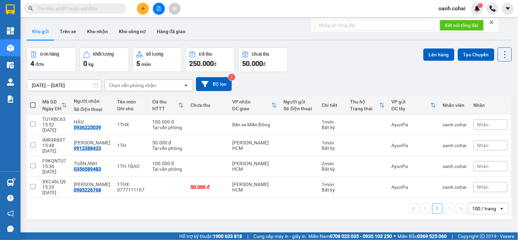
click at [138, 5] on button at bounding box center [143, 9] width 12 height 12
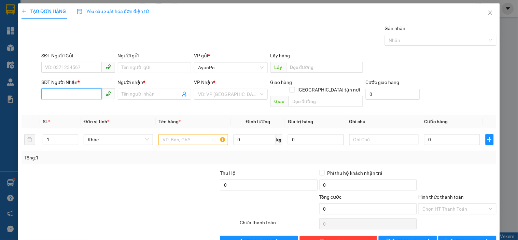
click at [62, 96] on input "SĐT Người Nhận *" at bounding box center [71, 94] width 60 height 11
type input "0909708833"
drag, startPoint x: 73, startPoint y: 108, endPoint x: 85, endPoint y: 108, distance: 12.0
click at [73, 108] on div "0909708833 - PHƯỢNG" at bounding box center [77, 108] width 65 height 8
type input "PHƯỢNG"
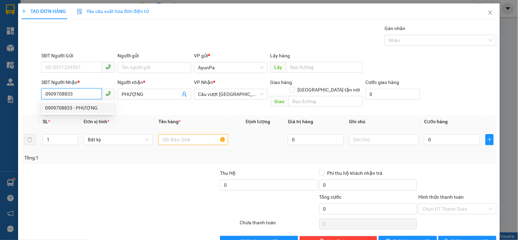
type input "0909708833"
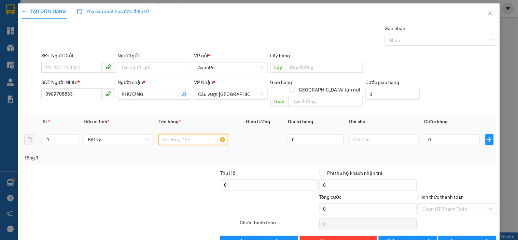
click at [195, 135] on input "text" at bounding box center [193, 139] width 69 height 11
click at [308, 96] on input "text" at bounding box center [326, 101] width 75 height 11
type input "BX MIỀN TÂY"
click at [167, 136] on input "text" at bounding box center [193, 139] width 69 height 11
type input "1TH"
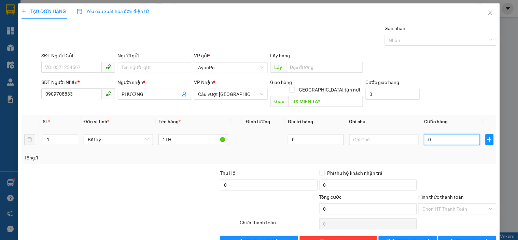
click at [427, 134] on input "0" at bounding box center [452, 139] width 56 height 11
type input "5"
type input "50"
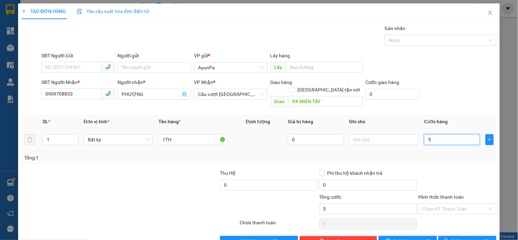
type input "50"
type input "50.000"
drag, startPoint x: 450, startPoint y: 154, endPoint x: 455, endPoint y: 202, distance: 48.4
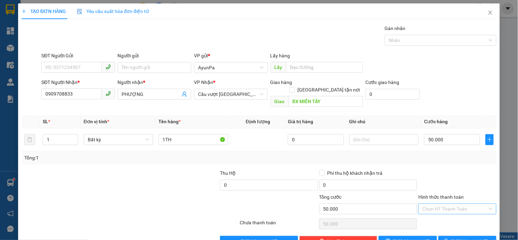
click at [452, 168] on div "Transit Pickup Surcharge Ids Transit Deliver Surcharge Ids Transit Deliver Surc…" at bounding box center [259, 136] width 475 height 222
drag, startPoint x: 451, startPoint y: 202, endPoint x: 446, endPoint y: 222, distance: 21.1
click at [451, 206] on input "Hình thức thanh toán" at bounding box center [455, 209] width 65 height 10
click at [449, 217] on div "Tại văn phòng" at bounding box center [453, 216] width 69 height 8
type input "0"
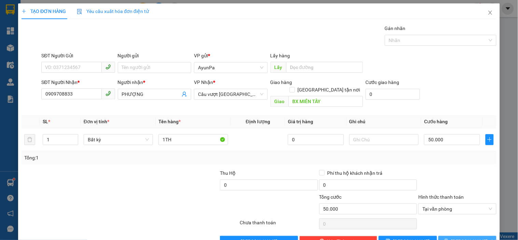
click at [445, 236] on button "[PERSON_NAME] và In" at bounding box center [468, 241] width 58 height 11
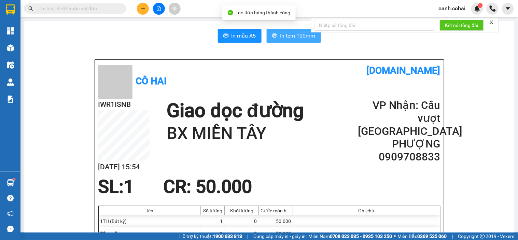
click at [275, 35] on icon "printer" at bounding box center [274, 35] width 5 height 5
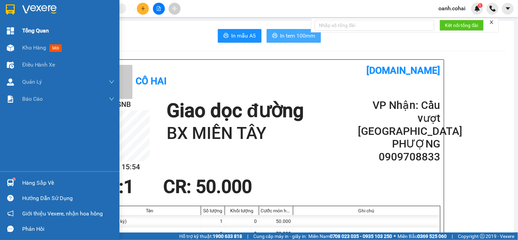
drag, startPoint x: 32, startPoint y: 52, endPoint x: 37, endPoint y: 33, distance: 20.1
click at [32, 52] on div "Kho hàng mới" at bounding box center [68, 47] width 92 height 17
click at [32, 51] on span "Kho hàng" at bounding box center [34, 47] width 24 height 6
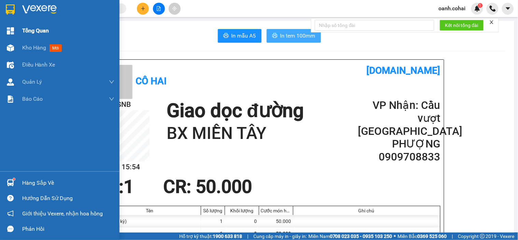
click at [32, 51] on span "Kho hàng" at bounding box center [34, 47] width 24 height 6
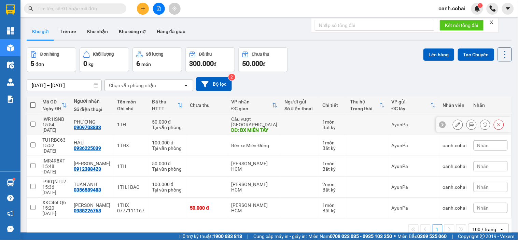
drag, startPoint x: 179, startPoint y: 118, endPoint x: 321, endPoint y: 98, distance: 143.2
click at [178, 118] on td "50.000 đ Tại văn phòng" at bounding box center [168, 124] width 38 height 21
checkbox input "true"
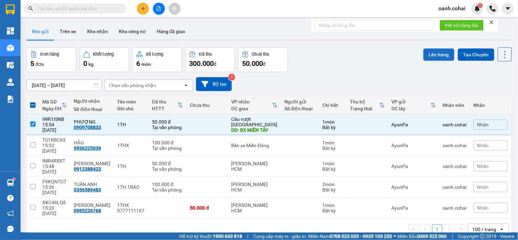
click at [438, 55] on button "Lên hàng" at bounding box center [439, 55] width 31 height 12
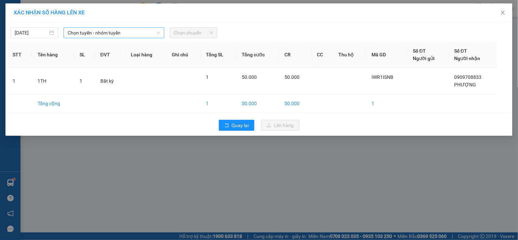
click at [112, 37] on span "Chọn tuyến - nhóm tuyến" at bounding box center [114, 33] width 93 height 10
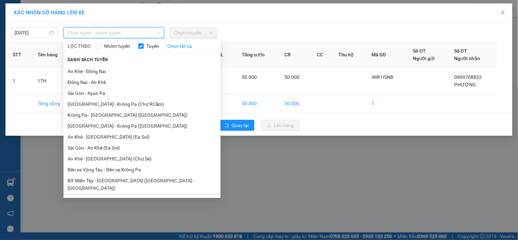
scroll to position [42, 0]
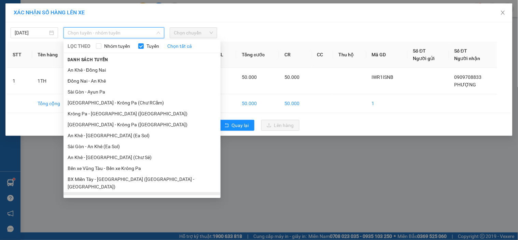
click at [87, 192] on li "BX Krông Pa - BX Miền Tây ([GEOGRAPHIC_DATA] - [GEOGRAPHIC_DATA])" at bounding box center [142, 201] width 157 height 18
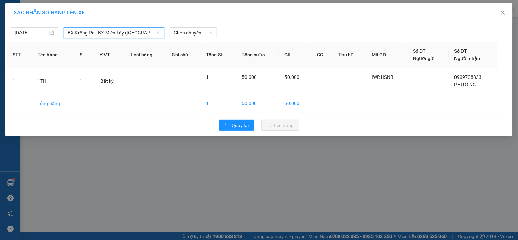
drag, startPoint x: 205, startPoint y: 33, endPoint x: 204, endPoint y: 39, distance: 6.1
click at [205, 33] on span "Chọn chuyến" at bounding box center [193, 33] width 39 height 10
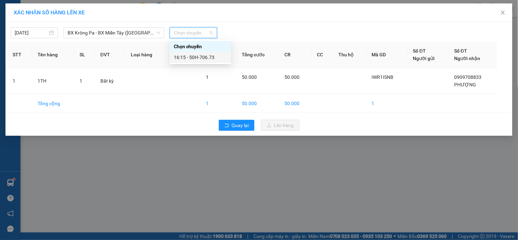
click at [200, 57] on div "16:15 - 50H-706.73" at bounding box center [200, 58] width 53 height 8
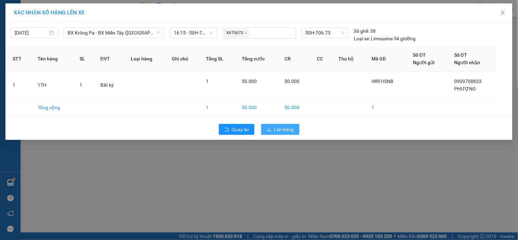
click at [267, 133] on button "Lên hàng" at bounding box center [280, 129] width 38 height 11
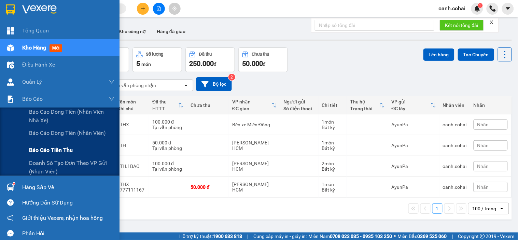
click at [50, 148] on span "Báo cáo tiền thu" at bounding box center [51, 150] width 44 height 9
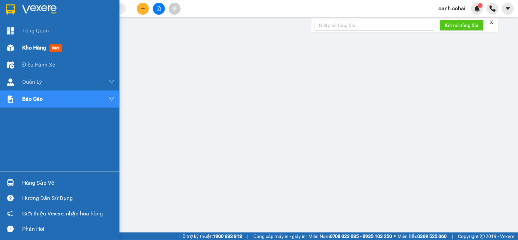
click at [31, 44] on span "Kho hàng" at bounding box center [34, 47] width 24 height 6
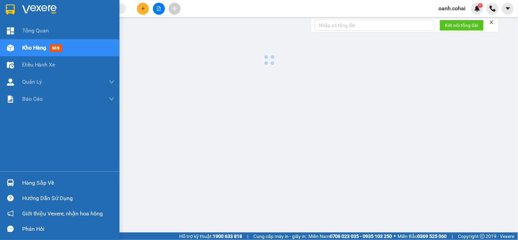
click at [31, 44] on span "Kho hàng" at bounding box center [34, 47] width 24 height 6
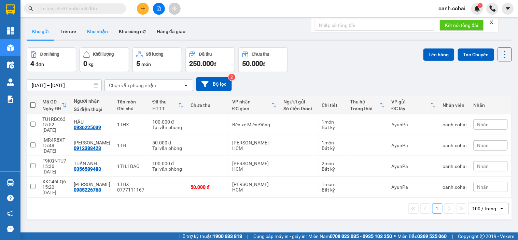
click at [100, 33] on button "Kho nhận" at bounding box center [98, 31] width 32 height 16
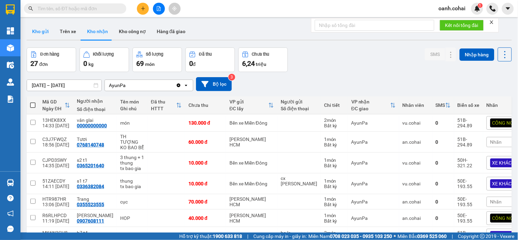
click at [46, 33] on button "Kho gửi" at bounding box center [41, 31] width 28 height 16
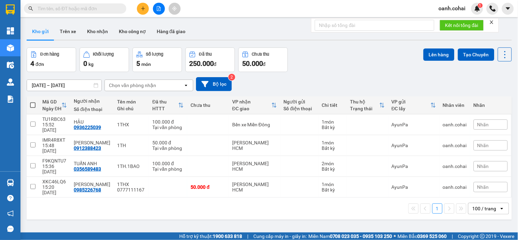
click at [144, 11] on button at bounding box center [143, 9] width 12 height 12
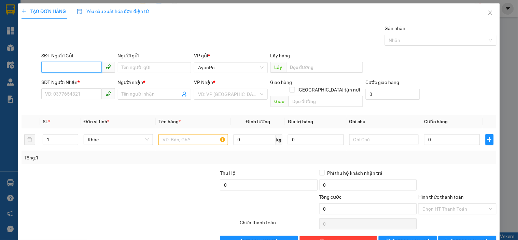
paste input "0979754917"
type input "0979754917"
click at [90, 89] on input "SĐT Người Nhận *" at bounding box center [71, 94] width 60 height 11
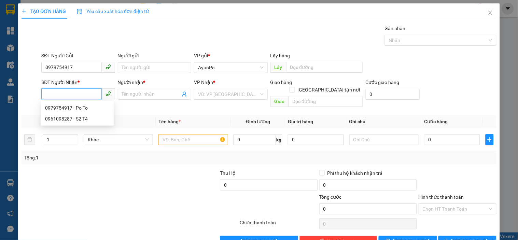
paste input "0961098287"
type input "0961098287"
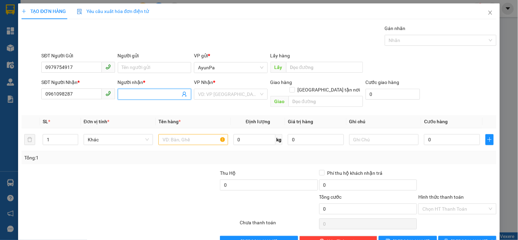
click at [144, 96] on input "Người nhận *" at bounding box center [151, 95] width 58 height 8
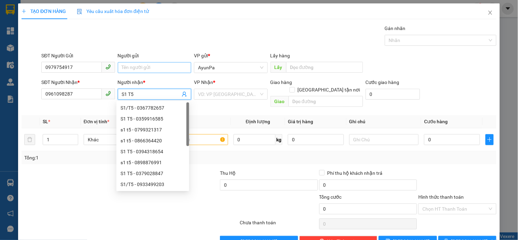
type input "S1 T5"
click at [148, 65] on input "Người gửi" at bounding box center [154, 67] width 73 height 11
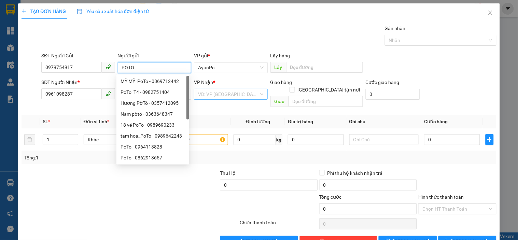
type input "POTO"
click at [224, 96] on input "search" at bounding box center [228, 94] width 60 height 10
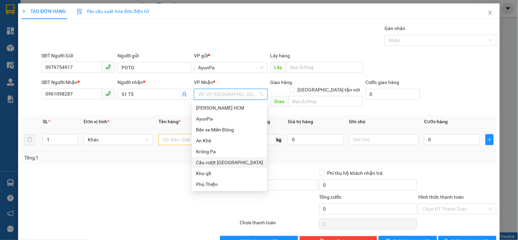
drag, startPoint x: 224, startPoint y: 161, endPoint x: 278, endPoint y: 121, distance: 66.5
click at [225, 161] on div "Cầu vượt [GEOGRAPHIC_DATA]" at bounding box center [229, 163] width 67 height 8
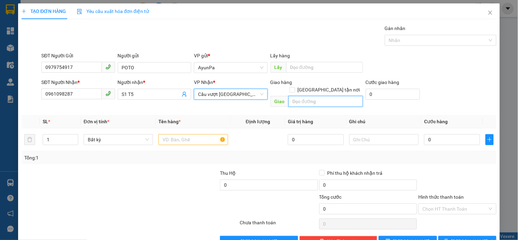
click at [302, 96] on input "text" at bounding box center [326, 101] width 75 height 11
type input "TTP LÁI THIÊU"
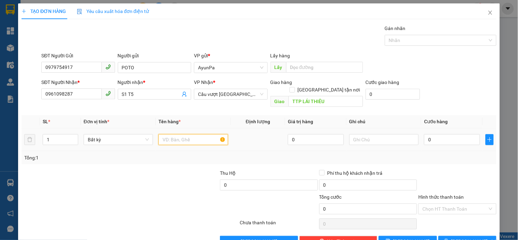
click at [178, 136] on input "text" at bounding box center [193, 139] width 69 height 11
type input "4"
type input "53SỌT CHANH"
click at [60, 135] on input "1" at bounding box center [60, 140] width 35 height 10
type input "53"
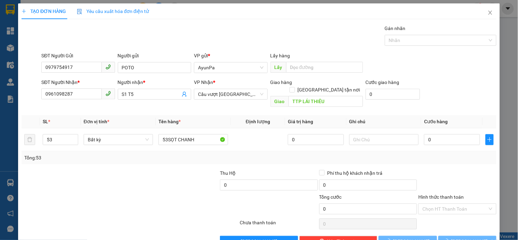
click at [83, 170] on div at bounding box center [70, 182] width 99 height 24
drag, startPoint x: 447, startPoint y: 131, endPoint x: 424, endPoint y: 134, distance: 23.1
click at [446, 134] on input "0" at bounding box center [452, 139] width 56 height 11
click at [384, 135] on input "text" at bounding box center [384, 139] width 69 height 11
click at [446, 134] on input "0" at bounding box center [452, 139] width 56 height 11
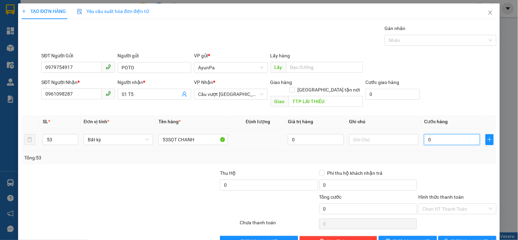
type input "1"
type input "15"
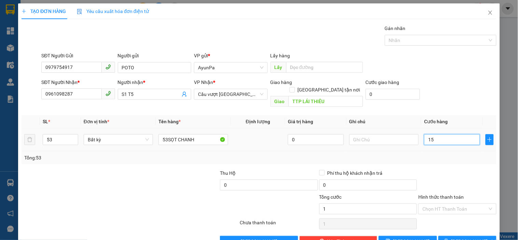
type input "15"
type input "159"
type input "1.590"
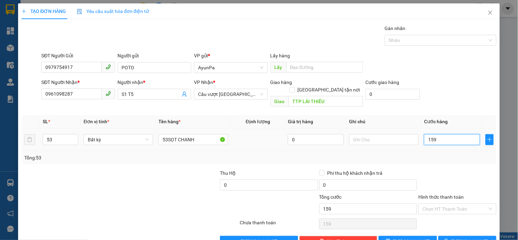
type input "1.590"
type input "1.590.000"
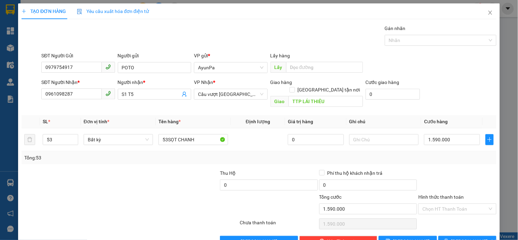
click at [462, 170] on div at bounding box center [457, 182] width 79 height 24
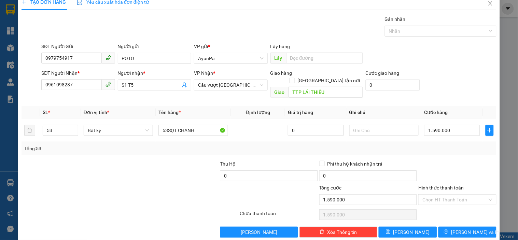
scroll to position [12, 0]
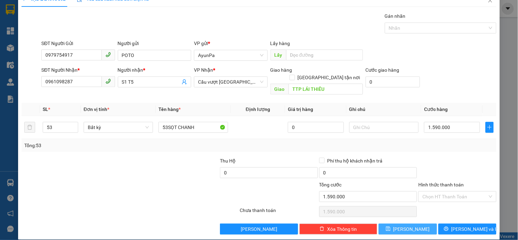
click at [395, 224] on button "[PERSON_NAME]" at bounding box center [408, 229] width 58 height 11
type input "1"
type input "0"
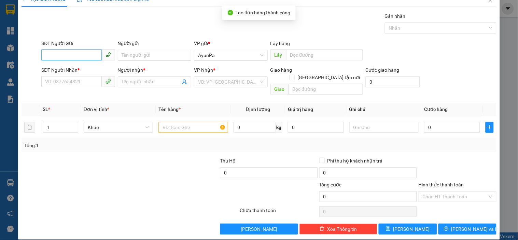
click at [81, 57] on input "SĐT Người Gửi" at bounding box center [71, 55] width 60 height 11
drag, startPoint x: 57, startPoint y: 83, endPoint x: 54, endPoint y: 82, distance: 3.5
click at [57, 83] on input "SĐT Người Nhận *" at bounding box center [71, 81] width 60 height 11
paste input "0961098287"
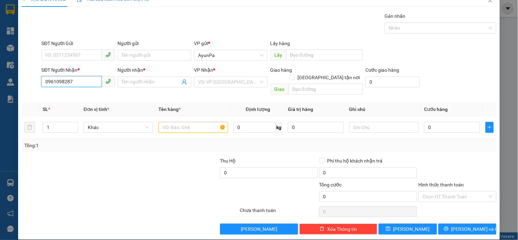
type input "0961098287"
click at [70, 50] on input "SĐT Người Gửi" at bounding box center [71, 55] width 60 height 11
click at [74, 66] on div "0979754917 - Po To" at bounding box center [77, 69] width 65 height 8
type input "0979754917"
click at [84, 82] on input "0961098287" at bounding box center [71, 81] width 60 height 11
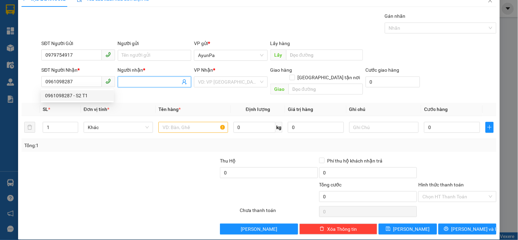
click at [130, 83] on input "Người nhận *" at bounding box center [151, 82] width 58 height 8
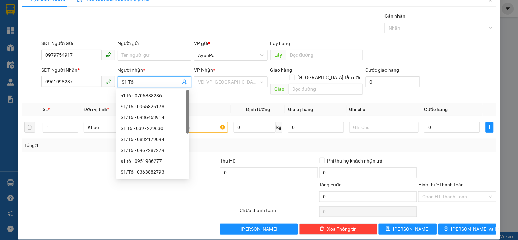
type input "S1 T6"
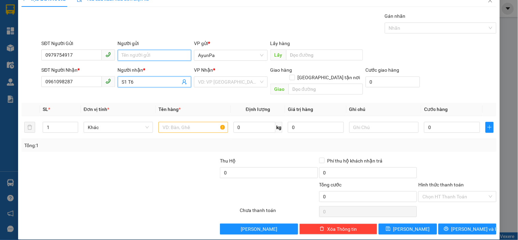
click at [158, 54] on input "Người gửi" at bounding box center [154, 55] width 73 height 11
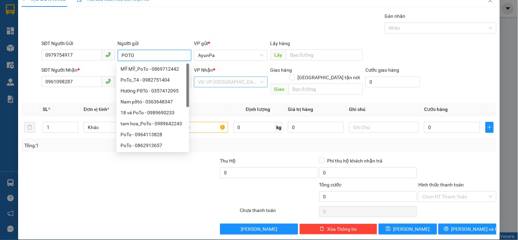
type input "POTO"
click at [244, 84] on input "search" at bounding box center [228, 82] width 60 height 10
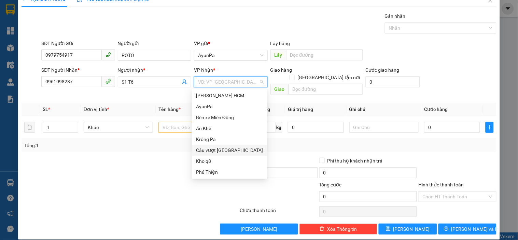
drag, startPoint x: 221, startPoint y: 146, endPoint x: 293, endPoint y: 96, distance: 87.2
click at [221, 146] on div "Cầu vượt [GEOGRAPHIC_DATA]" at bounding box center [229, 150] width 75 height 11
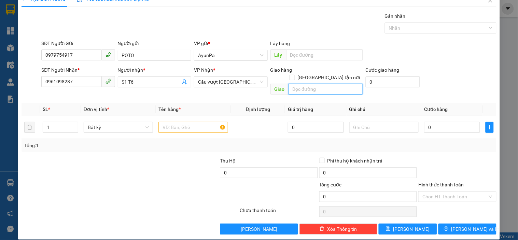
click at [299, 84] on input "text" at bounding box center [326, 89] width 75 height 11
type input "TTP LÁI THIÊU"
click at [190, 124] on input "text" at bounding box center [193, 127] width 69 height 11
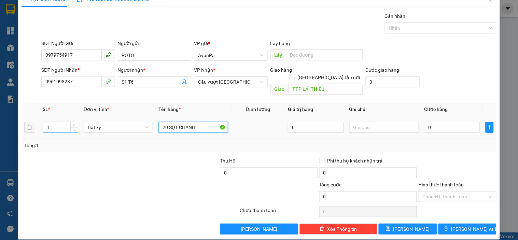
type input "20 SỌT CHANH"
click at [52, 122] on input "1" at bounding box center [60, 127] width 35 height 10
type input "20"
click at [427, 122] on input "0" at bounding box center [452, 127] width 56 height 11
type input "5"
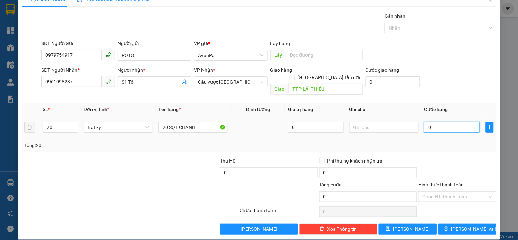
type input "5"
type input "0"
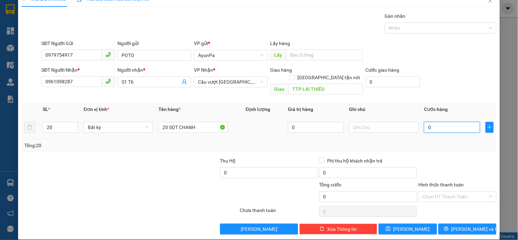
type input "06"
type input "6"
type input "060"
type input "60"
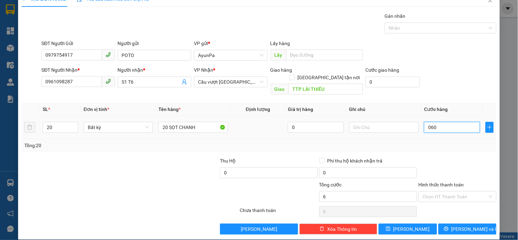
type input "60"
type input "0.600"
type input "600"
type input "600.000"
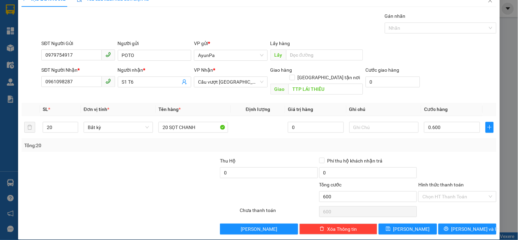
type input "600.000"
click at [439, 139] on div "Tổng: 20" at bounding box center [259, 145] width 475 height 13
click at [377, 122] on input "text" at bounding box center [384, 127] width 69 height 11
type input "T"
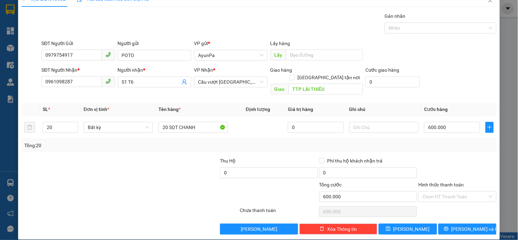
click at [408, 146] on div "Transit Pickup Surcharge Ids Transit Deliver Surcharge Ids Transit Deliver Surc…" at bounding box center [259, 123] width 475 height 222
click at [395, 224] on button "[PERSON_NAME]" at bounding box center [408, 229] width 58 height 11
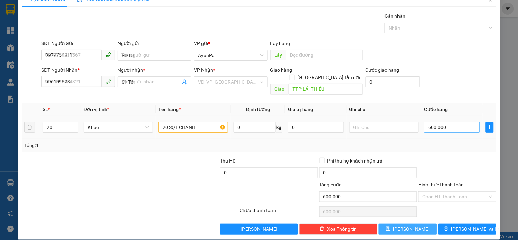
type input "1"
type input "0"
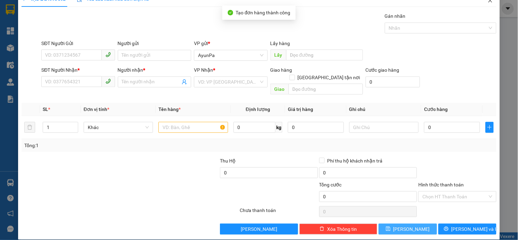
scroll to position [0, 0]
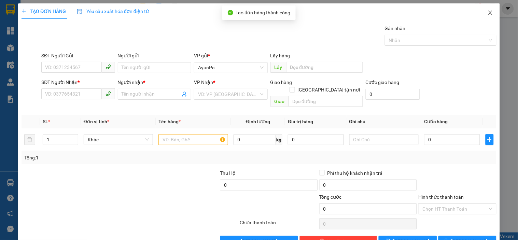
click at [488, 11] on icon "close" at bounding box center [490, 12] width 5 height 5
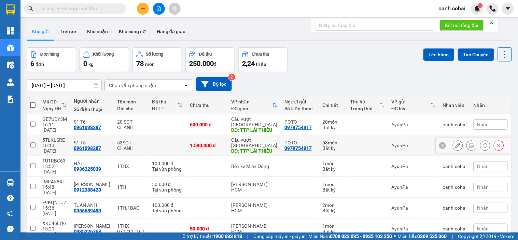
click at [456, 143] on icon at bounding box center [458, 145] width 5 height 5
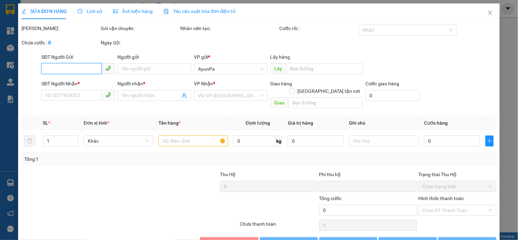
type input "0979754917"
type input "POTO"
type input "0961098287"
type input "S1 T5"
type input "TTP LÁI THIÊU"
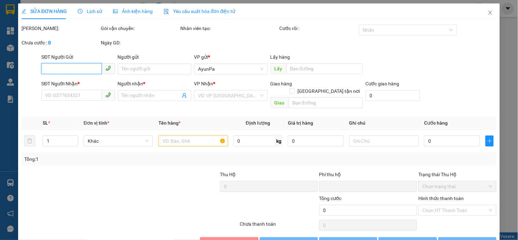
type input "0"
type input "1.590.000"
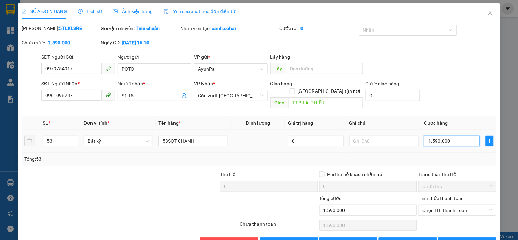
click at [430, 136] on input "1.590.000" at bounding box center [452, 141] width 56 height 11
type input "190.000"
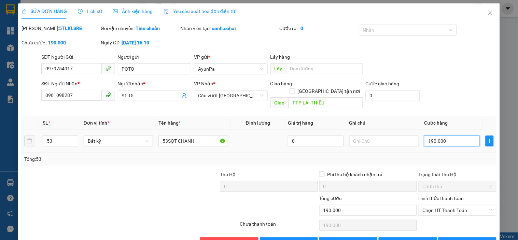
type input "1.900.002"
type input "190.000"
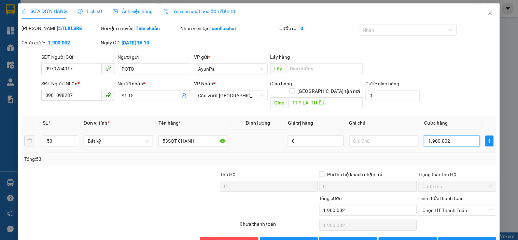
type input "190.000"
type input "19.000"
type input "1.900"
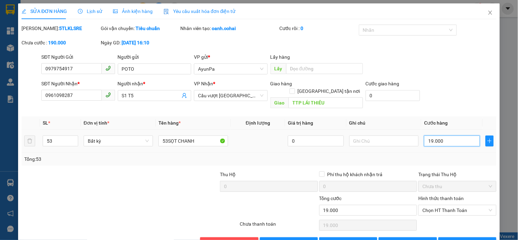
type input "1.900"
type input "190"
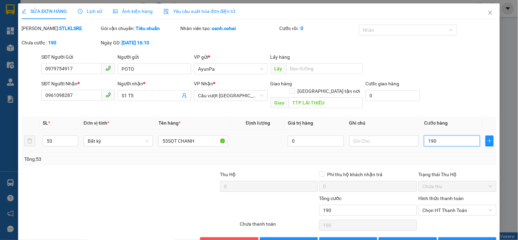
type input "19"
type input "1"
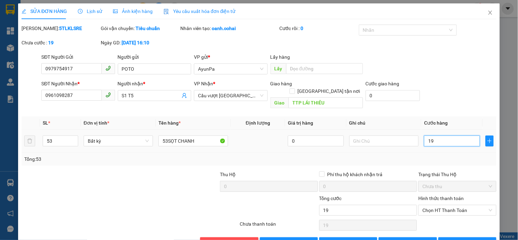
type input "1"
type input "12"
type input "129"
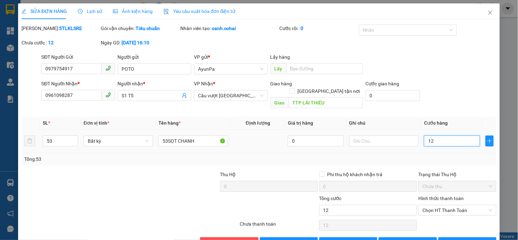
type input "129"
type input "1.290"
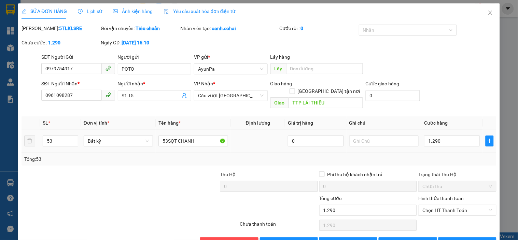
type input "1.290.000"
click at [439, 144] on td "1.290.000" at bounding box center [453, 141] width 62 height 23
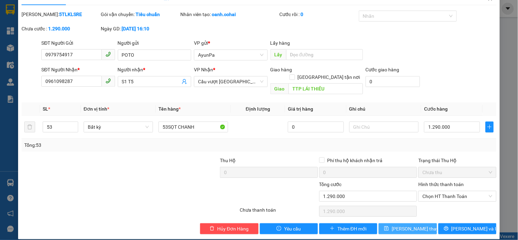
click at [395, 225] on span "[PERSON_NAME] thay đổi" at bounding box center [419, 229] width 55 height 8
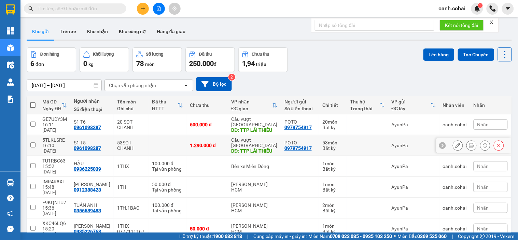
click at [456, 143] on icon at bounding box center [458, 145] width 5 height 5
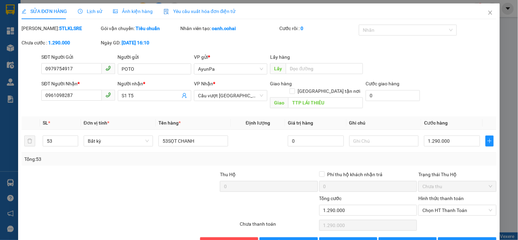
type input "0979754917"
type input "POTO"
type input "0961098287"
type input "S1 T5"
type input "TTP LÁI THIÊU"
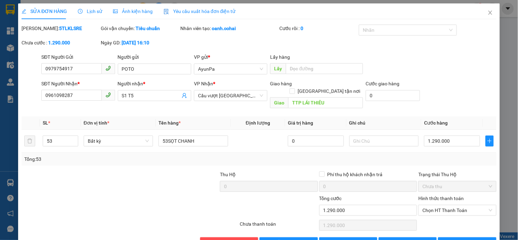
type input "0"
type input "1.290.000"
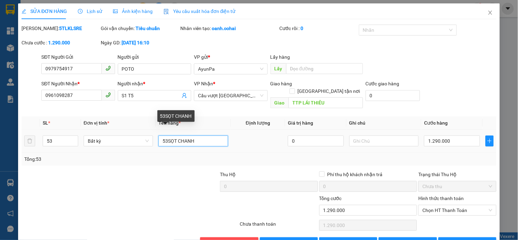
click at [164, 136] on input "53SỌT CHANH" at bounding box center [193, 141] width 69 height 11
type input "43SỌT CHANH"
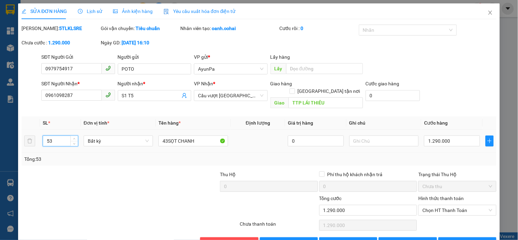
click at [49, 136] on input "53" at bounding box center [60, 141] width 35 height 10
type input "43"
drag, startPoint x: 115, startPoint y: 222, endPoint x: 129, endPoint y: 204, distance: 22.6
click at [119, 219] on div at bounding box center [130, 226] width 218 height 14
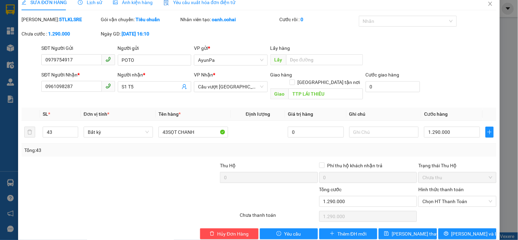
scroll to position [14, 0]
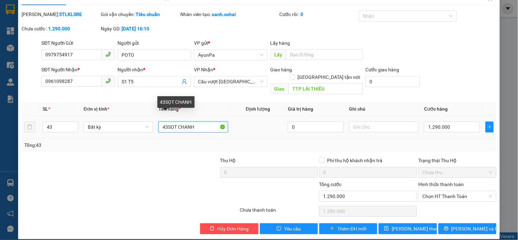
click at [168, 122] on input "43SỌT CHANH" at bounding box center [193, 127] width 69 height 11
click at [167, 122] on input "43SỌT CHANH" at bounding box center [193, 127] width 69 height 11
click at [166, 122] on input "43SỌT CHANH" at bounding box center [193, 127] width 69 height 11
type input "40SỌT CHANH"
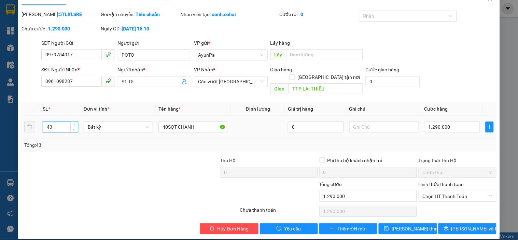
click at [58, 122] on input "43" at bounding box center [60, 127] width 35 height 10
type input "40"
click at [69, 141] on div "Tổng: 40" at bounding box center [112, 145] width 176 height 8
click at [448, 122] on input "1.290.000" at bounding box center [452, 127] width 56 height 11
drag, startPoint x: 216, startPoint y: 191, endPoint x: 200, endPoint y: 149, distance: 44.7
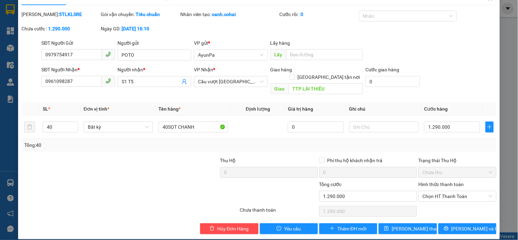
click at [212, 185] on div at bounding box center [199, 193] width 79 height 24
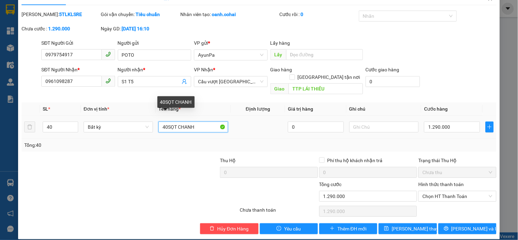
click at [166, 122] on input "40SỌT CHANH" at bounding box center [193, 127] width 69 height 11
type input "43SỌT CHANH"
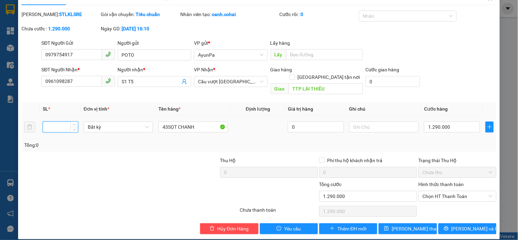
type input "4"
type input "43"
click at [84, 159] on div at bounding box center [70, 169] width 99 height 24
click at [389, 227] on icon "save" at bounding box center [387, 229] width 4 height 4
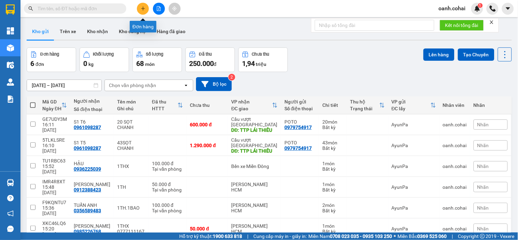
click at [142, 9] on icon "plus" at bounding box center [143, 8] width 5 height 5
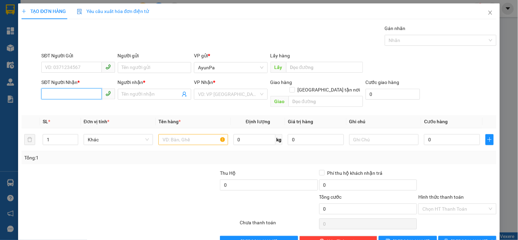
click at [77, 97] on input "SĐT Người Nhận *" at bounding box center [71, 94] width 60 height 11
type input "0363456194"
drag, startPoint x: 76, startPoint y: 96, endPoint x: 152, endPoint y: 114, distance: 78.5
click at [80, 107] on div "0363456194 - HẢI" at bounding box center [77, 108] width 65 height 8
type input "HẢI"
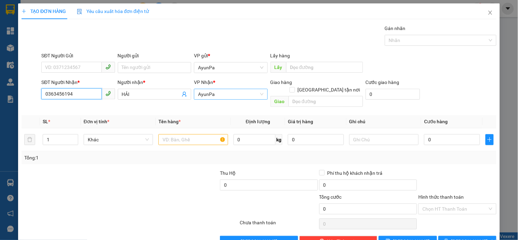
click at [211, 94] on span "AyunPa" at bounding box center [230, 94] width 65 height 10
type input "0363456194"
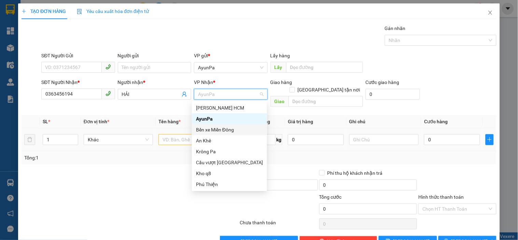
click at [209, 132] on div "Bến xe Miền Đông" at bounding box center [229, 130] width 67 height 8
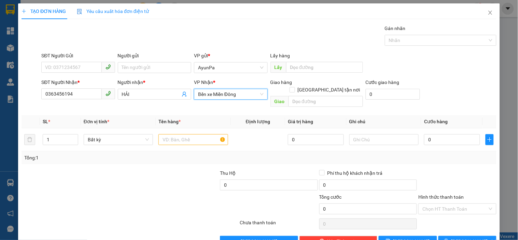
click at [129, 174] on div at bounding box center [169, 182] width 99 height 24
click at [163, 134] on input "text" at bounding box center [193, 139] width 69 height 11
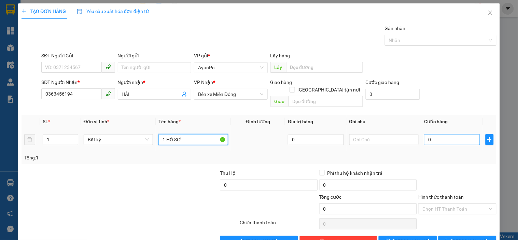
type input "1 HỒ SƠ"
type input "4"
type input "40"
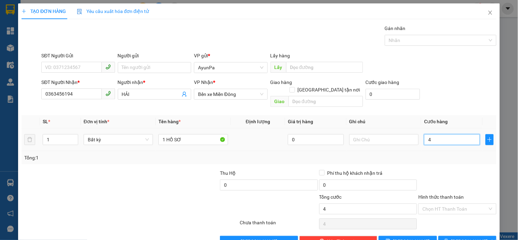
type input "40"
type input "40.000"
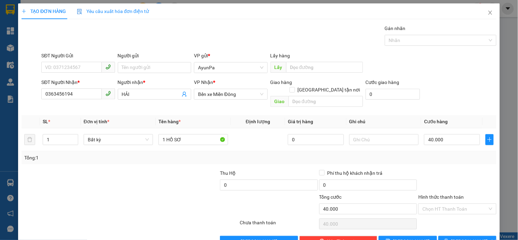
click at [452, 159] on div "Transit Pickup Surcharge Ids Transit Deliver Surcharge Ids Transit Deliver Surc…" at bounding box center [259, 136] width 475 height 222
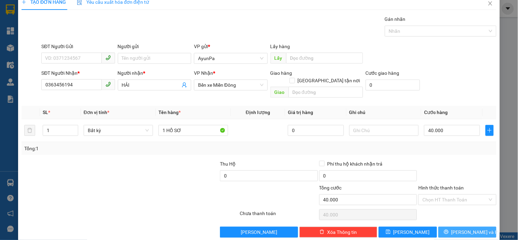
scroll to position [12, 0]
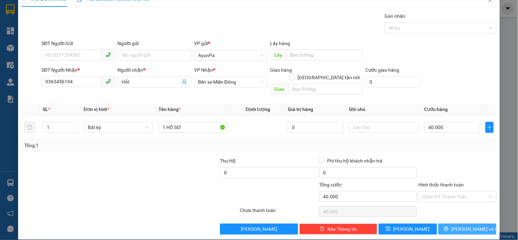
click at [463, 226] on span "[PERSON_NAME] và In" at bounding box center [476, 230] width 48 height 8
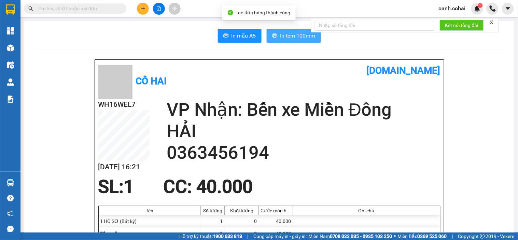
click at [285, 36] on span "In tem 100mm" at bounding box center [298, 35] width 35 height 9
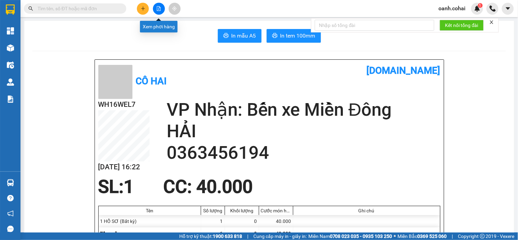
click at [160, 5] on button at bounding box center [159, 9] width 12 height 12
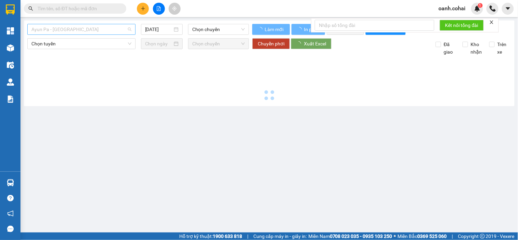
click at [98, 29] on span "Ayun Pa - [GEOGRAPHIC_DATA]" at bounding box center [81, 29] width 100 height 10
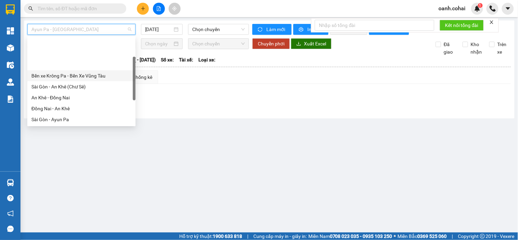
scroll to position [38, 0]
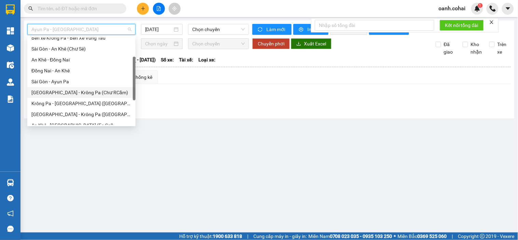
click at [72, 92] on div "[GEOGRAPHIC_DATA] - Krông Pa (Chư RCăm)" at bounding box center [81, 93] width 100 height 8
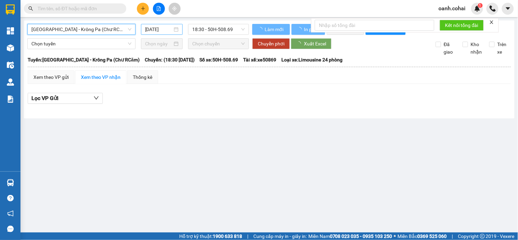
click at [160, 30] on input "[DATE]" at bounding box center [159, 30] width 28 height 8
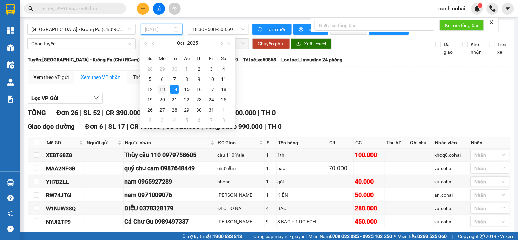
click at [161, 90] on div "13" at bounding box center [162, 89] width 8 height 8
type input "[DATE]"
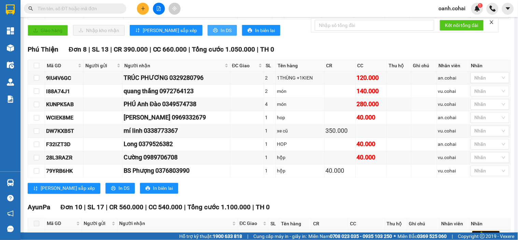
scroll to position [165, 0]
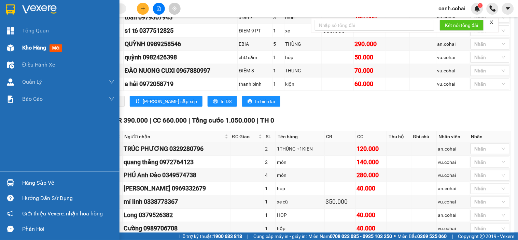
click at [28, 46] on span "Kho hàng" at bounding box center [34, 47] width 24 height 6
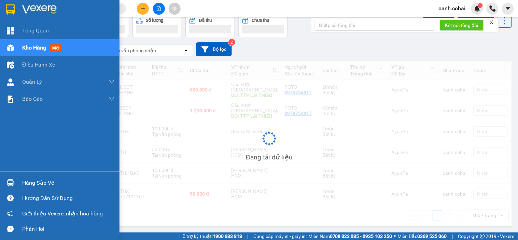
scroll to position [31, 0]
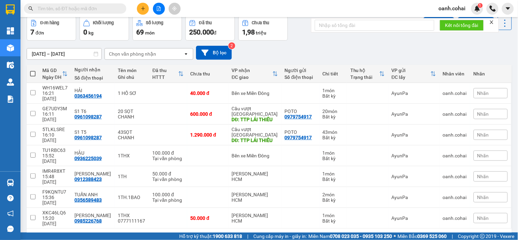
click at [486, 236] on div "100 / trang" at bounding box center [485, 239] width 24 height 7
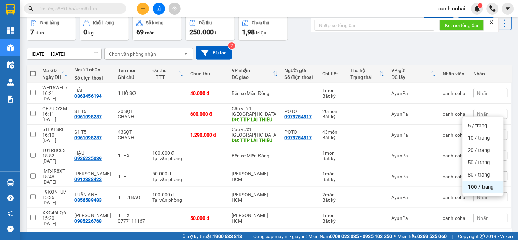
click at [484, 193] on div "100 / trang" at bounding box center [483, 187] width 41 height 12
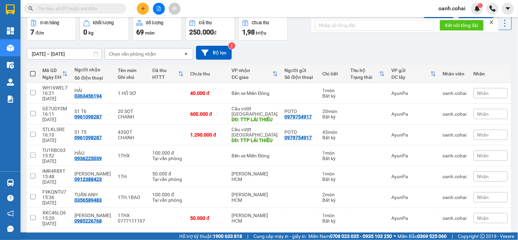
click at [141, 8] on icon "plus" at bounding box center [143, 8] width 5 height 5
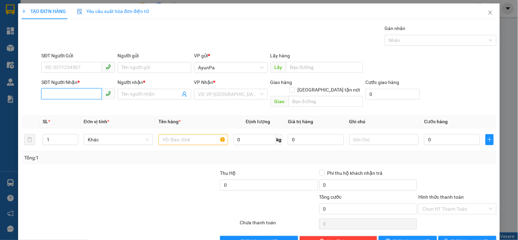
click at [73, 98] on input "SĐT Người Nhận *" at bounding box center [71, 94] width 60 height 11
paste input "0399494719"
type input "0399494719"
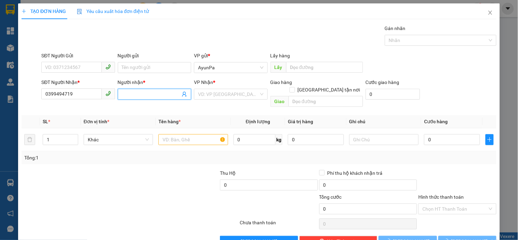
click at [124, 97] on input "Người nhận *" at bounding box center [151, 95] width 58 height 8
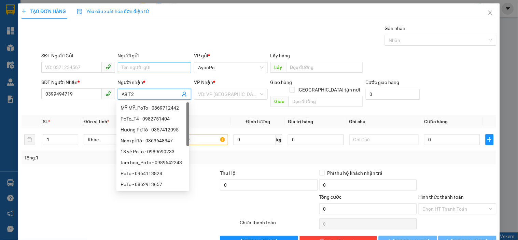
type input "A9 T2"
click at [134, 68] on input "Người gửi" at bounding box center [154, 67] width 73 height 11
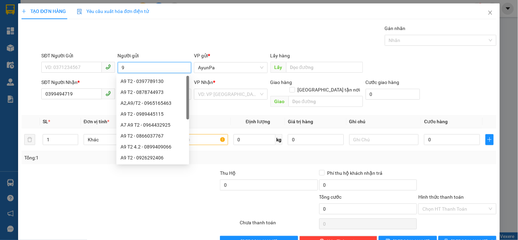
type input "9"
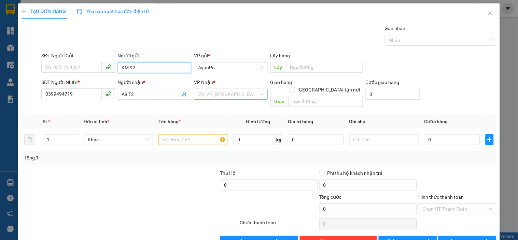
type input "KM 92"
click at [209, 96] on input "search" at bounding box center [228, 94] width 60 height 10
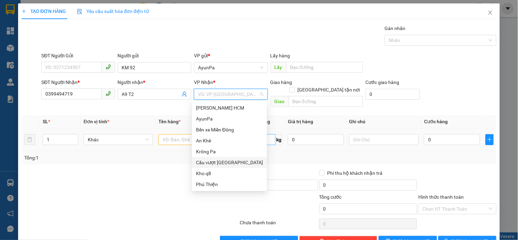
drag, startPoint x: 216, startPoint y: 161, endPoint x: 267, endPoint y: 134, distance: 57.5
click at [220, 159] on div "Cầu vượt [GEOGRAPHIC_DATA]" at bounding box center [229, 163] width 67 height 8
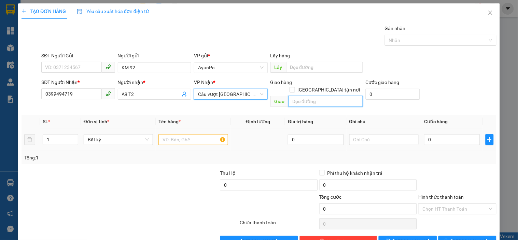
click at [315, 96] on input "text" at bounding box center [326, 101] width 75 height 11
type input "VŨNG TÀU"
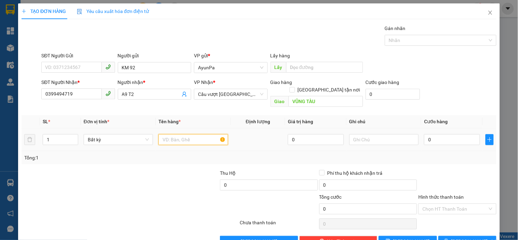
click at [212, 135] on input "text" at bounding box center [193, 139] width 69 height 11
type input "1XE DR"
click at [449, 134] on input "0" at bounding box center [452, 139] width 56 height 11
type input "4"
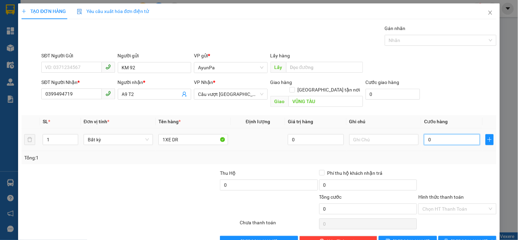
type input "4"
type input "40"
type input "400"
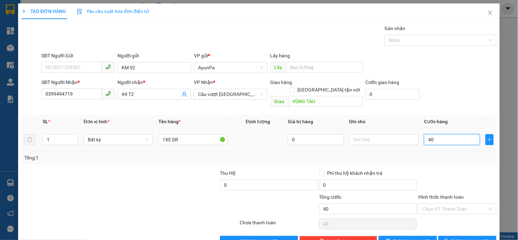
type input "400"
type input "400.000"
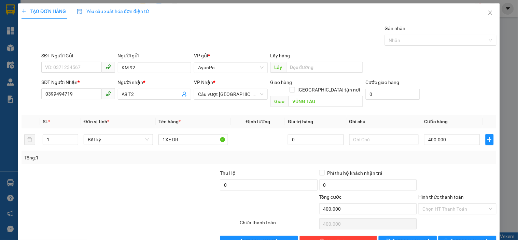
click at [448, 154] on div "Tổng: 1" at bounding box center [259, 158] width 470 height 8
drag, startPoint x: 412, startPoint y: 233, endPoint x: 410, endPoint y: 221, distance: 12.5
click at [411, 236] on button "[PERSON_NAME]" at bounding box center [408, 241] width 58 height 11
click at [46, 93] on input "0399494719" at bounding box center [71, 94] width 60 height 11
type input "0399494719"
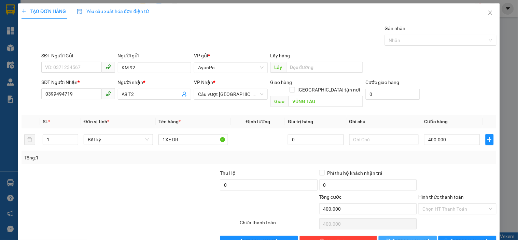
click at [391, 239] on icon "save" at bounding box center [388, 241] width 5 height 5
type input "0"
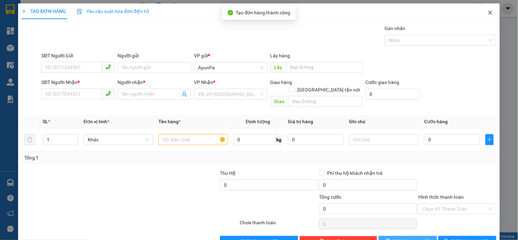
click at [489, 11] on icon "close" at bounding box center [491, 13] width 4 height 4
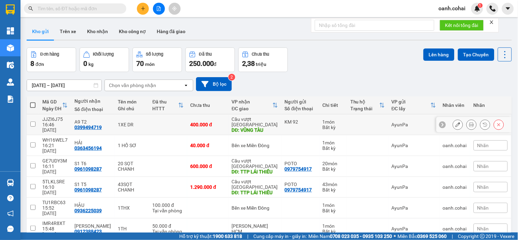
click at [246, 127] on div "DĐ: VŨNG TÀU" at bounding box center [255, 129] width 46 height 5
checkbox input "true"
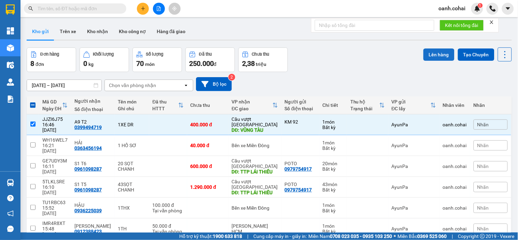
click at [431, 50] on button "Lên hàng" at bounding box center [439, 55] width 31 height 12
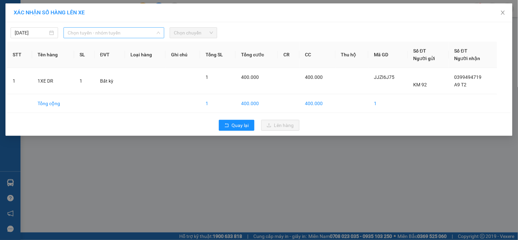
click at [135, 31] on span "Chọn tuyến - nhóm tuyến" at bounding box center [114, 33] width 93 height 10
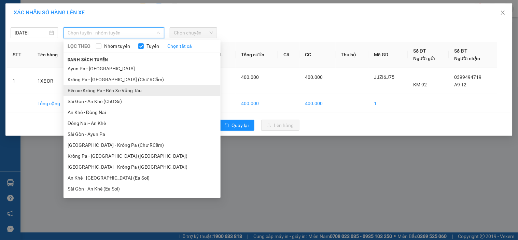
click at [114, 93] on li "Bến xe Krông Pa - Bến Xe Vũng Tàu" at bounding box center [142, 90] width 157 height 11
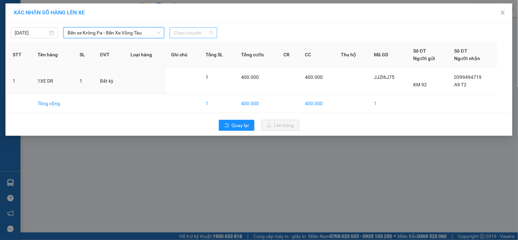
click at [209, 36] on span "Chọn chuyến" at bounding box center [193, 33] width 39 height 10
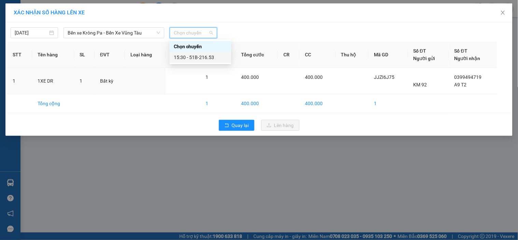
click at [205, 56] on div "15:30 - 51B-216.53" at bounding box center [200, 58] width 53 height 8
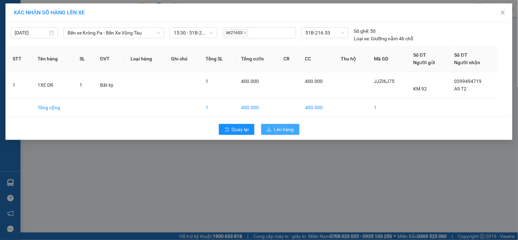
click at [267, 128] on icon "upload" at bounding box center [269, 129] width 5 height 5
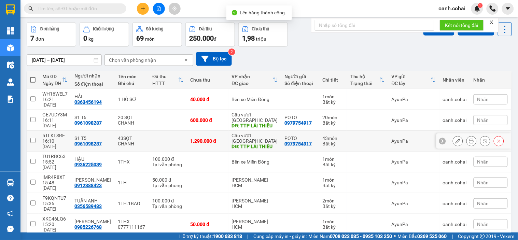
scroll to position [31, 0]
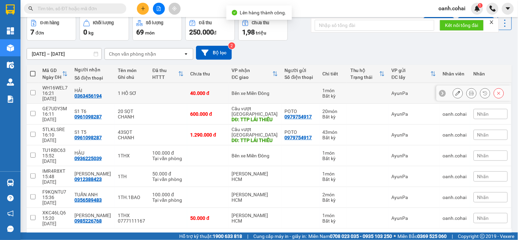
click at [267, 91] on div "Bến xe Miền Đông" at bounding box center [255, 93] width 46 height 5
checkbox input "true"
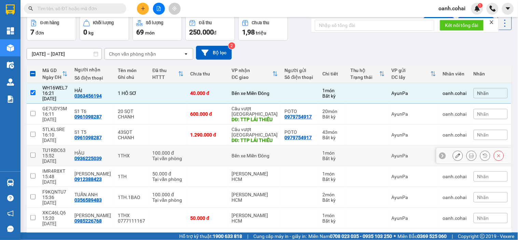
drag, startPoint x: 232, startPoint y: 139, endPoint x: 239, endPoint y: 136, distance: 7.4
click at [233, 153] on div "Bến xe Miền Đông" at bounding box center [255, 155] width 46 height 5
checkbox input "true"
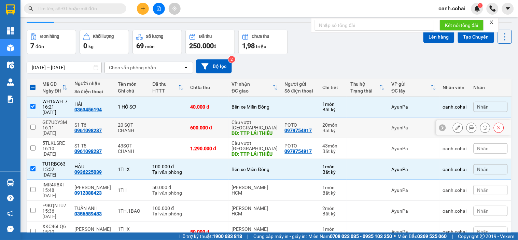
scroll to position [0, 0]
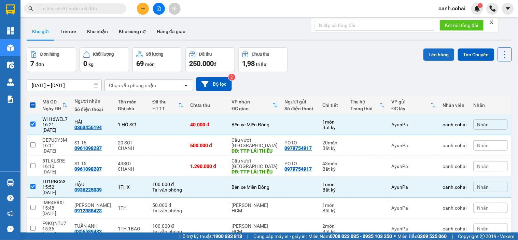
click at [424, 54] on button "Lên hàng" at bounding box center [439, 55] width 31 height 12
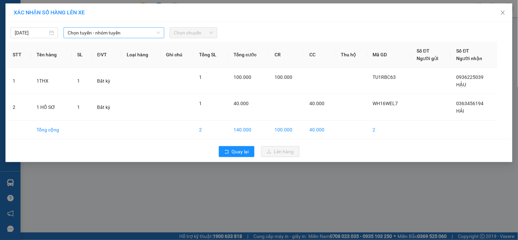
click at [137, 35] on div "[DATE] Chọn tuyến - nhóm tuyến Chọn chuyến STT Tên hàng SL ĐVT Loại hàng Ghi ch…" at bounding box center [259, 92] width 508 height 140
click at [137, 35] on span "Chọn tuyến - nhóm tuyến" at bounding box center [114, 33] width 93 height 10
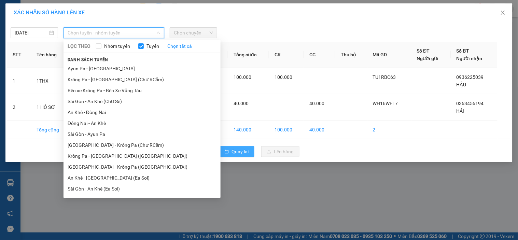
click at [241, 149] on span "Quay lại" at bounding box center [240, 152] width 17 height 8
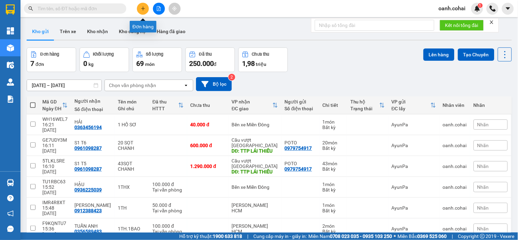
click at [142, 5] on button at bounding box center [143, 9] width 12 height 12
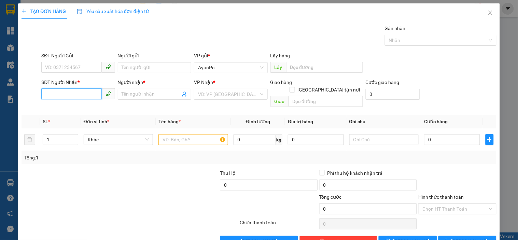
click at [68, 91] on input "SĐT Người Nhận *" at bounding box center [71, 94] width 60 height 11
click at [488, 11] on icon "close" at bounding box center [490, 12] width 5 height 5
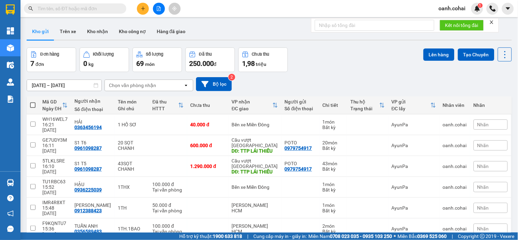
click at [105, 5] on input "text" at bounding box center [78, 9] width 81 height 8
type input "D"
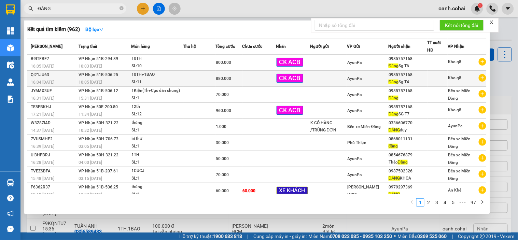
type input "ĐĂNG"
click at [247, 81] on td at bounding box center [260, 79] width 34 height 16
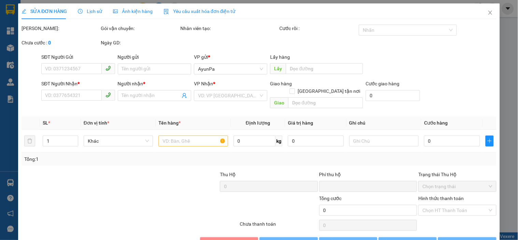
type input "0985757168"
type input "Đăng Sg T4"
type input "0"
type input "880.000"
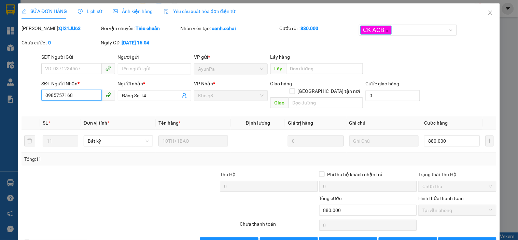
drag, startPoint x: 42, startPoint y: 96, endPoint x: 78, endPoint y: 96, distance: 35.9
click at [78, 96] on input "0985757168" at bounding box center [71, 95] width 60 height 11
click at [489, 12] on icon "close" at bounding box center [491, 13] width 4 height 4
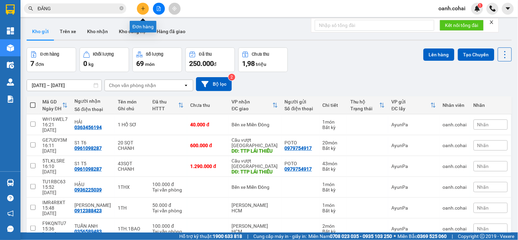
click at [144, 8] on icon "plus" at bounding box center [143, 8] width 5 height 5
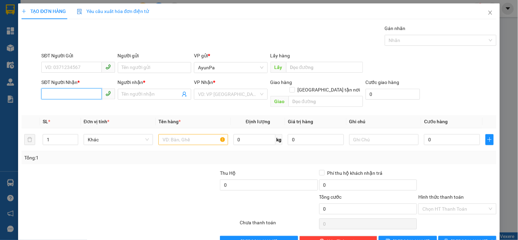
click at [65, 94] on input "SĐT Người Nhận *" at bounding box center [71, 94] width 60 height 11
paste input "0985757168"
type input "0985757168"
click at [96, 104] on div "0985757168 - Đăng Sg T6" at bounding box center [77, 108] width 65 height 8
type input "Đăng Sg T6"
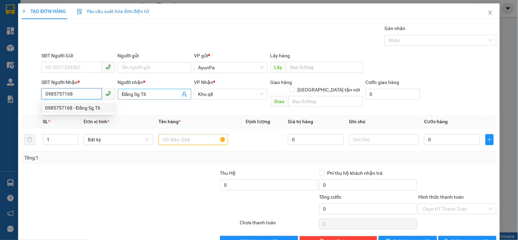
type input "0985757168"
click at [160, 97] on input "Đăng Sg T6" at bounding box center [151, 95] width 58 height 8
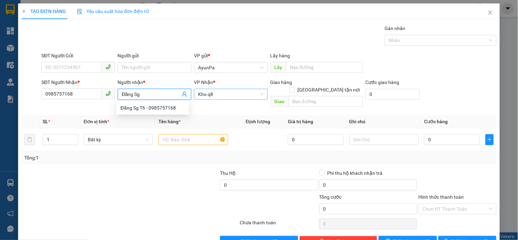
click at [234, 97] on span "Kho q8" at bounding box center [230, 94] width 65 height 10
type input "Đăng Sg"
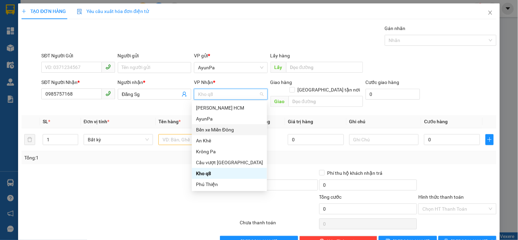
click at [219, 130] on div "Bến xe Miền Đông" at bounding box center [229, 130] width 67 height 8
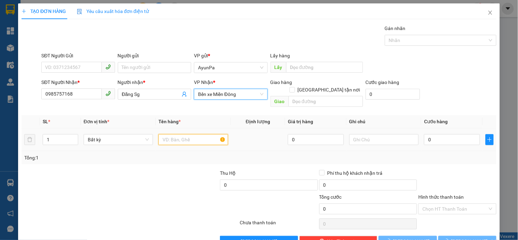
click at [182, 136] on input "text" at bounding box center [193, 139] width 69 height 11
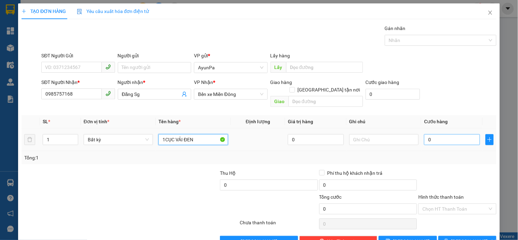
type input "1CỤC VẢI ĐEN"
click at [459, 135] on input "0" at bounding box center [452, 139] width 56 height 11
type input "5"
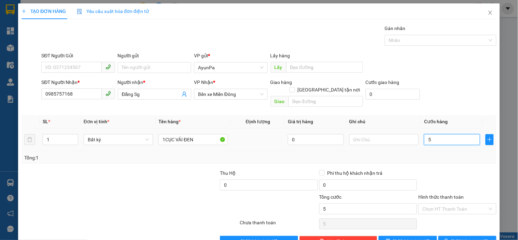
type input "50"
type input "50.000"
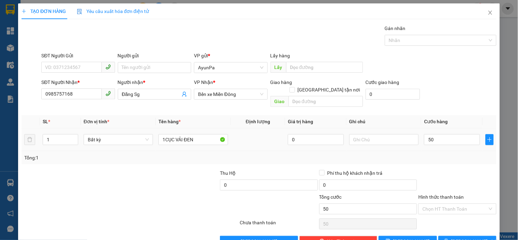
type input "50.000"
click at [453, 171] on div at bounding box center [457, 182] width 79 height 24
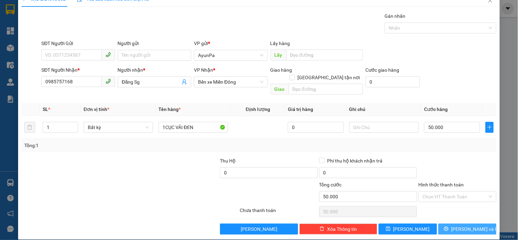
click at [447, 224] on button "[PERSON_NAME] và In" at bounding box center [468, 229] width 58 height 11
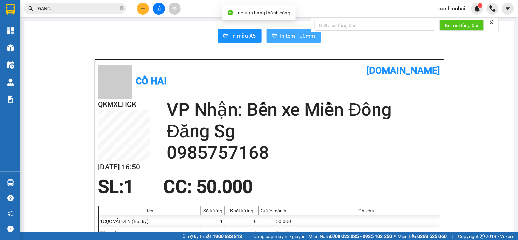
click at [289, 36] on span "In tem 100mm" at bounding box center [298, 35] width 35 height 9
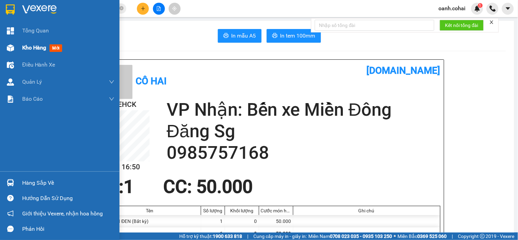
drag, startPoint x: 28, startPoint y: 45, endPoint x: 98, endPoint y: 41, distance: 70.8
click at [28, 45] on span "Kho hàng" at bounding box center [34, 47] width 24 height 6
click at [29, 46] on span "Kho hàng" at bounding box center [34, 47] width 24 height 6
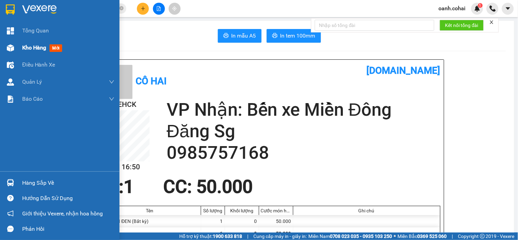
click at [29, 46] on span "Kho hàng" at bounding box center [34, 47] width 24 height 6
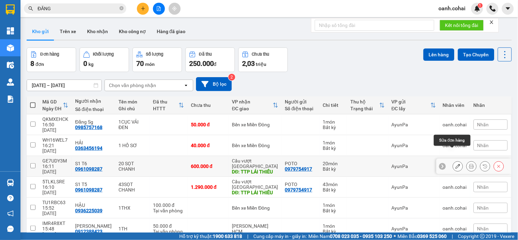
click at [456, 164] on icon at bounding box center [458, 166] width 5 height 5
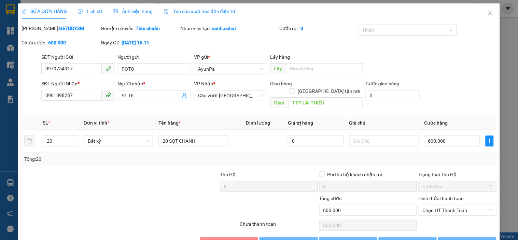
type input "0979754917"
type input "POTO"
type input "0961098287"
type input "S1 T6"
type input "TTP LÁI THIÊU"
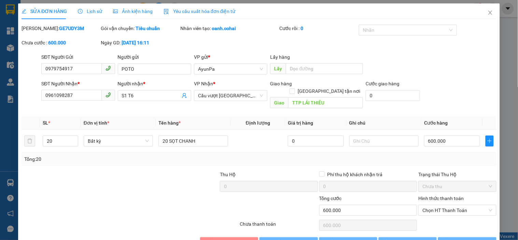
type input "0"
type input "600.000"
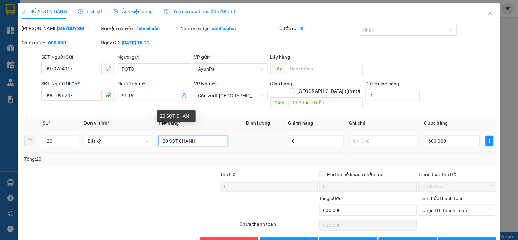
click at [168, 136] on input "20 SỌT CHANH" at bounding box center [193, 141] width 69 height 11
click at [57, 136] on input "20" at bounding box center [60, 141] width 35 height 10
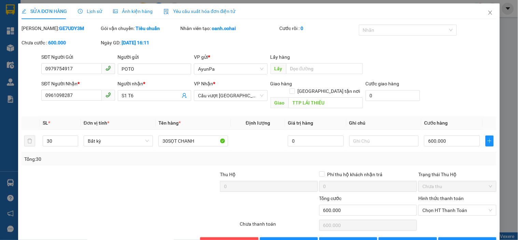
click at [110, 171] on div at bounding box center [70, 183] width 99 height 24
click at [439, 136] on input "600.000" at bounding box center [452, 141] width 56 height 11
click at [452, 139] on input "0.900" at bounding box center [452, 141] width 56 height 11
click at [458, 144] on td "900.000" at bounding box center [453, 141] width 62 height 23
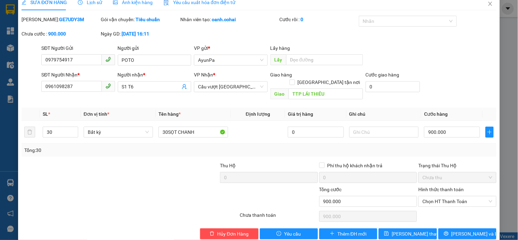
scroll to position [14, 0]
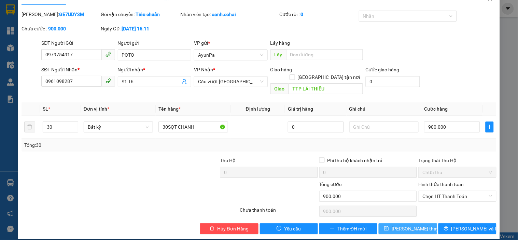
click at [398, 225] on span "[PERSON_NAME] thay đổi" at bounding box center [419, 229] width 55 height 8
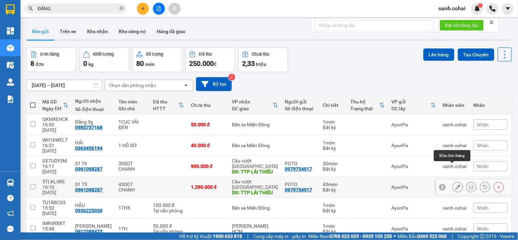
click at [454, 181] on button at bounding box center [459, 187] width 10 height 12
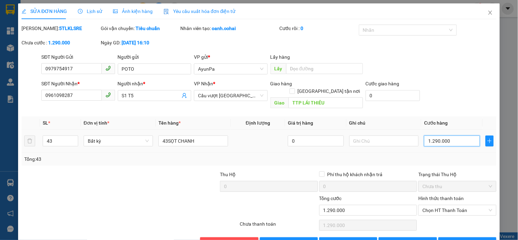
click at [433, 136] on input "1.290.000" at bounding box center [452, 141] width 56 height 11
click at [431, 136] on input "1.290.000" at bounding box center [452, 141] width 56 height 11
click at [433, 136] on input "1.290.000" at bounding box center [452, 141] width 56 height 11
click at [428, 142] on td "1.260.000" at bounding box center [453, 141] width 62 height 23
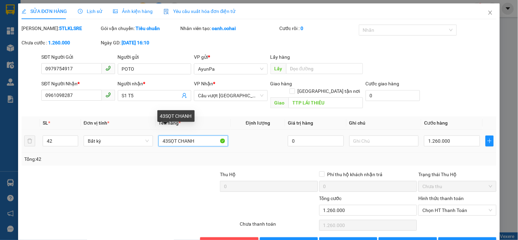
click at [166, 138] on input "43SỌT CHANH" at bounding box center [193, 141] width 69 height 11
click at [159, 180] on div at bounding box center [169, 183] width 99 height 24
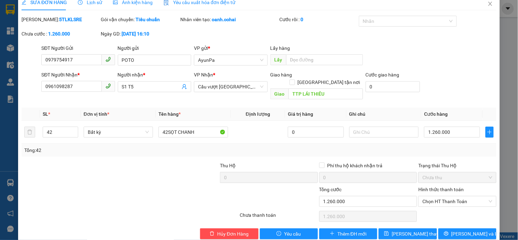
scroll to position [14, 0]
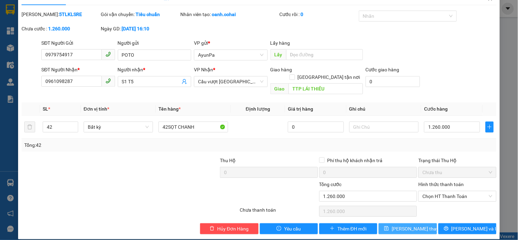
click at [391, 224] on button "[PERSON_NAME] thay đổi" at bounding box center [408, 229] width 58 height 11
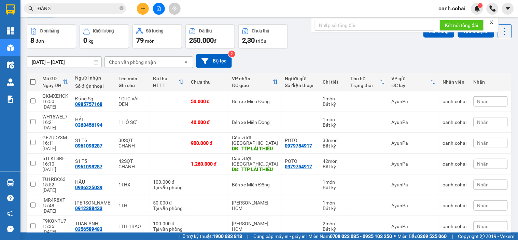
scroll to position [33, 0]
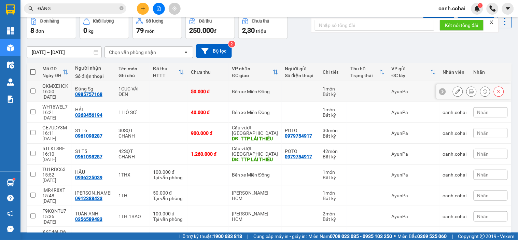
click at [246, 89] on div "Bến xe Miền Đông" at bounding box center [255, 91] width 46 height 5
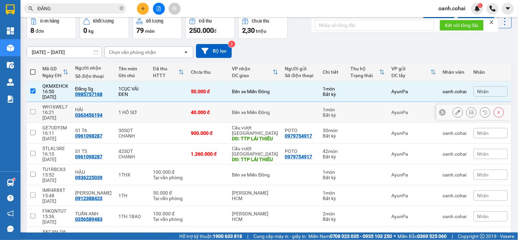
click at [239, 110] on div "Bến xe Miền Đông" at bounding box center [255, 112] width 46 height 5
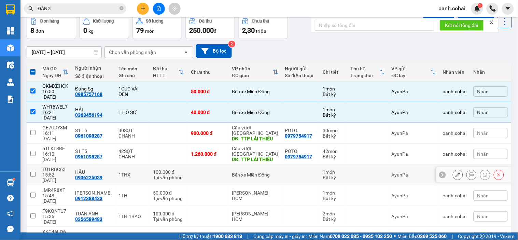
click at [235, 165] on td "Bến xe Miền Đông" at bounding box center [255, 175] width 53 height 21
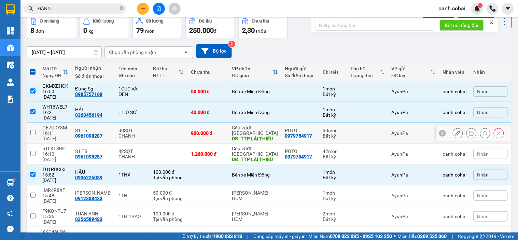
click at [232, 136] on div "DĐ: TTP LÁI THIÊU" at bounding box center [255, 138] width 46 height 5
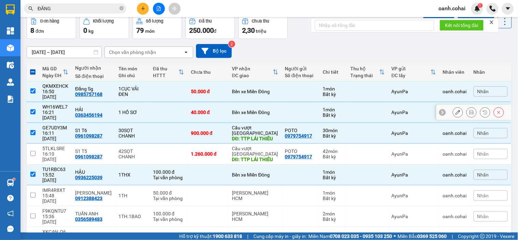
click at [221, 102] on td "40.000 đ" at bounding box center [208, 112] width 41 height 21
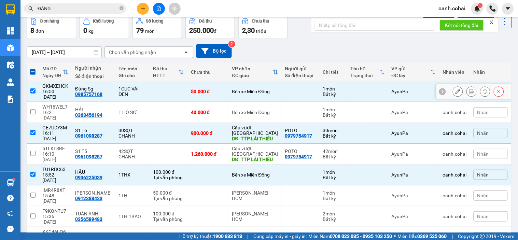
click at [229, 85] on td "Bến xe Miền Đông" at bounding box center [255, 91] width 53 height 21
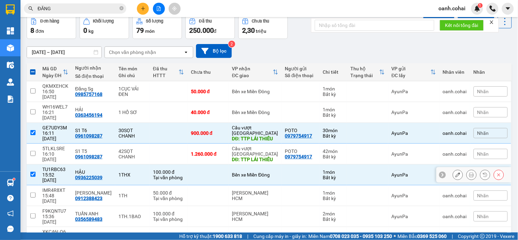
click at [204, 165] on td at bounding box center [208, 175] width 41 height 21
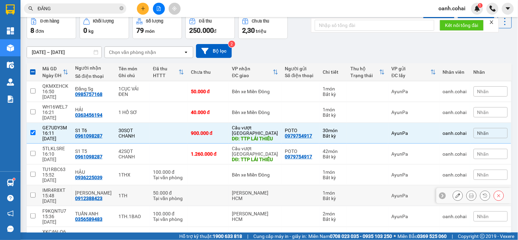
click at [202, 186] on td at bounding box center [208, 196] width 41 height 21
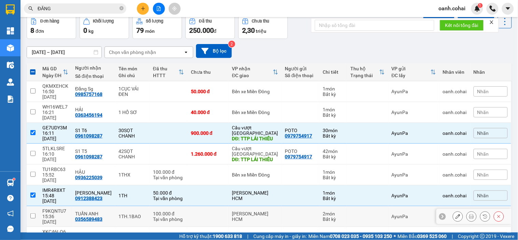
click at [198, 206] on td at bounding box center [208, 216] width 41 height 21
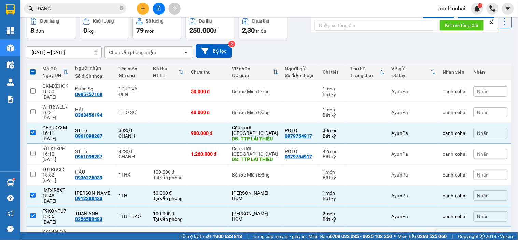
click at [201, 235] on div "50.000 đ" at bounding box center [208, 237] width 35 height 5
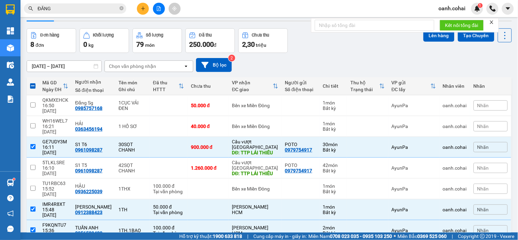
scroll to position [0, 0]
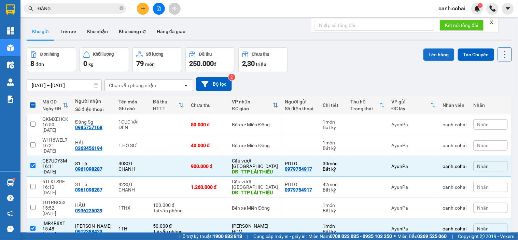
click at [428, 55] on button "Lên hàng" at bounding box center [439, 55] width 31 height 12
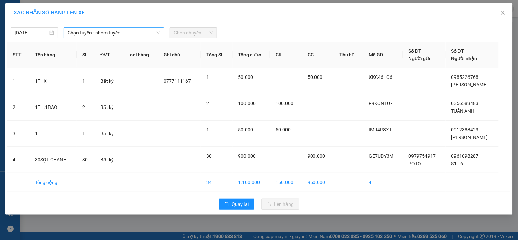
click at [90, 33] on span "Chọn tuyến - nhóm tuyến" at bounding box center [114, 33] width 93 height 10
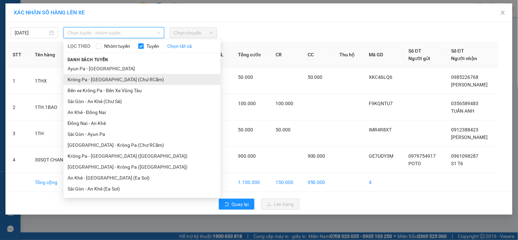
click at [121, 79] on li "Krông Pa - [GEOGRAPHIC_DATA] (Chư RCăm)" at bounding box center [142, 79] width 157 height 11
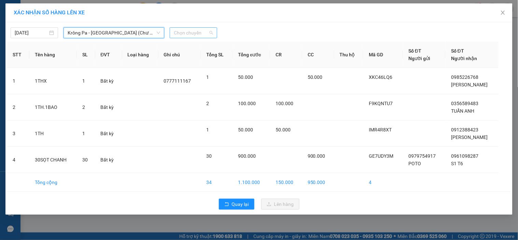
click at [195, 36] on span "Chọn chuyến" at bounding box center [193, 33] width 39 height 10
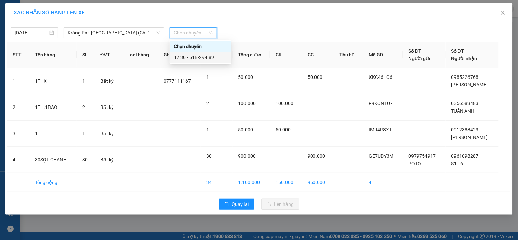
click at [213, 59] on div "17:30 - 51B-294.89" at bounding box center [200, 58] width 53 height 8
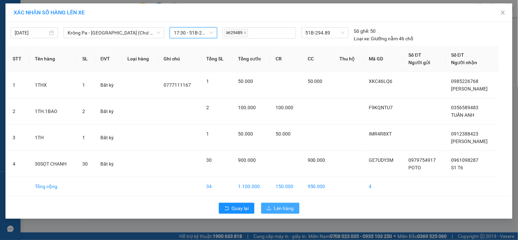
click at [282, 209] on span "Lên hàng" at bounding box center [284, 209] width 20 height 8
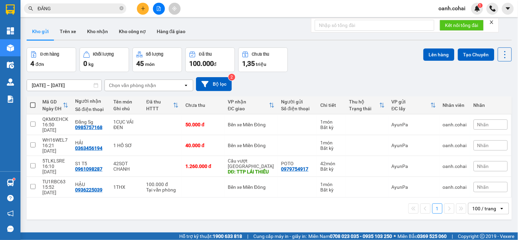
click at [31, 103] on span at bounding box center [32, 105] width 5 height 5
click at [33, 102] on input "checkbox" at bounding box center [33, 102] width 0 height 0
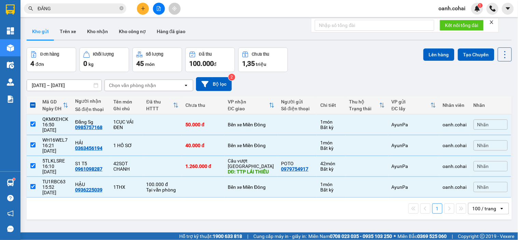
click at [32, 105] on span at bounding box center [32, 105] width 5 height 5
click at [33, 102] on input "checkbox" at bounding box center [33, 102] width 0 height 0
click at [28, 107] on th at bounding box center [33, 105] width 12 height 18
drag, startPoint x: 36, startPoint y: 105, endPoint x: 32, endPoint y: 104, distance: 3.8
click at [35, 105] on th at bounding box center [33, 105] width 12 height 18
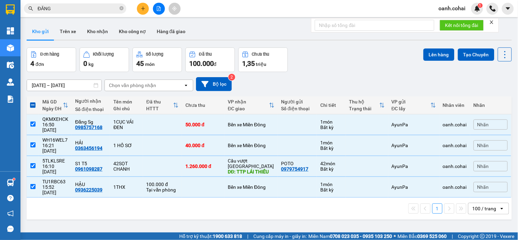
click at [32, 104] on span at bounding box center [32, 105] width 5 height 5
click at [33, 102] on input "checkbox" at bounding box center [33, 102] width 0 height 0
click at [44, 185] on div "15:52 [DATE]" at bounding box center [55, 190] width 26 height 11
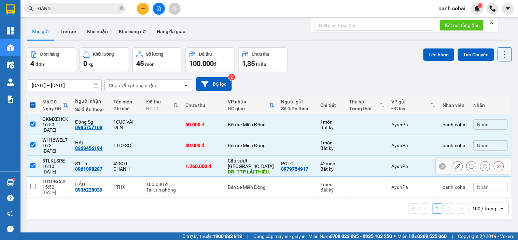
drag, startPoint x: 86, startPoint y: 152, endPoint x: 95, endPoint y: 146, distance: 10.3
click at [87, 161] on div "S1 T5" at bounding box center [90, 163] width 31 height 5
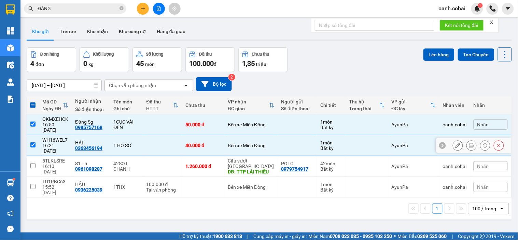
click at [105, 140] on div "HẢI" at bounding box center [90, 142] width 31 height 5
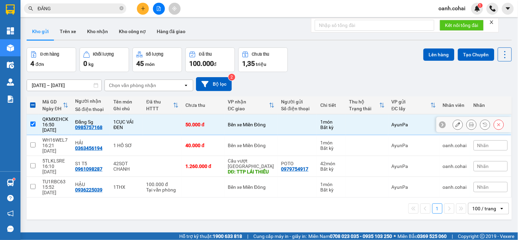
click at [116, 125] on div "1CỤC VẢI ĐEN" at bounding box center [126, 124] width 26 height 11
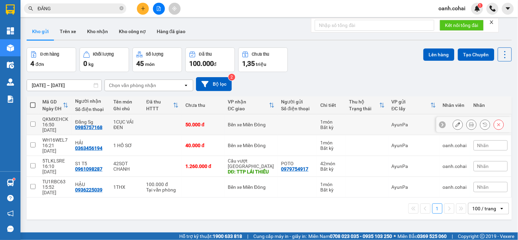
click at [151, 121] on td at bounding box center [162, 124] width 39 height 21
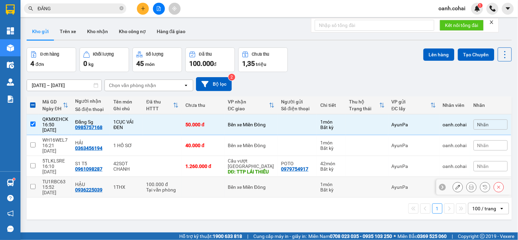
click at [152, 177] on td "100.000 đ Tại văn phòng" at bounding box center [162, 187] width 39 height 21
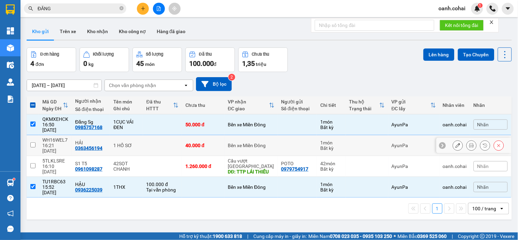
click at [165, 137] on td at bounding box center [162, 145] width 39 height 21
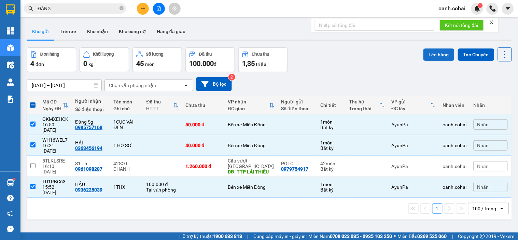
click at [437, 56] on button "Lên hàng" at bounding box center [439, 55] width 31 height 12
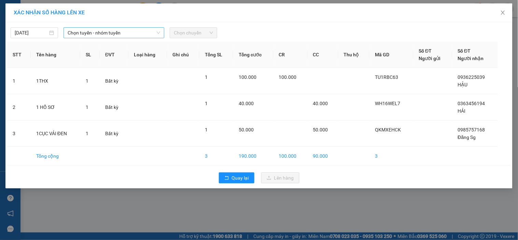
click at [134, 31] on span "Chọn tuyến - nhóm tuyến" at bounding box center [114, 33] width 93 height 10
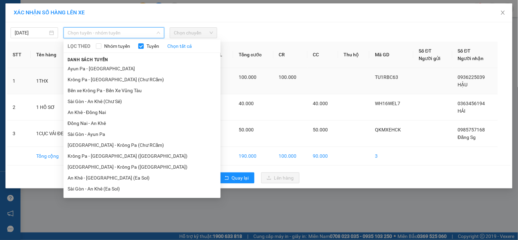
click at [128, 79] on li "Krông Pa - [GEOGRAPHIC_DATA] (Chư RCăm)" at bounding box center [142, 79] width 157 height 11
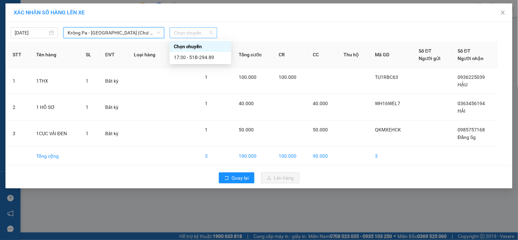
click at [204, 36] on span "Chọn chuyến" at bounding box center [193, 33] width 39 height 10
drag, startPoint x: 202, startPoint y: 55, endPoint x: 247, endPoint y: 69, distance: 47.9
click at [202, 55] on div "17:30 - 51B-294.89" at bounding box center [200, 58] width 53 height 8
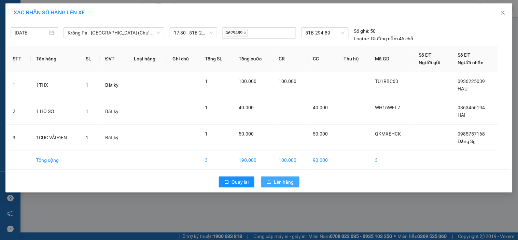
click at [280, 180] on span "Lên hàng" at bounding box center [284, 182] width 20 height 8
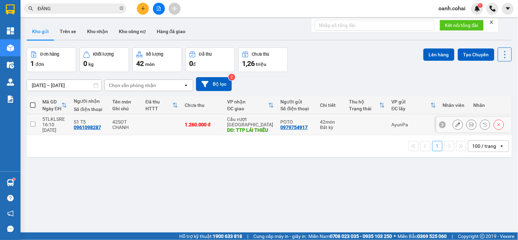
click at [264, 127] on div "DĐ: TTP LÁI THIÊU" at bounding box center [251, 129] width 46 height 5
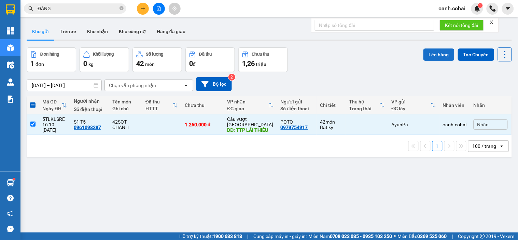
click at [427, 50] on button "Lên hàng" at bounding box center [439, 55] width 31 height 12
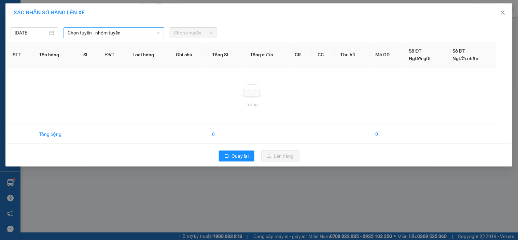
click at [111, 32] on span "Chọn tuyến - nhóm tuyến" at bounding box center [114, 33] width 93 height 10
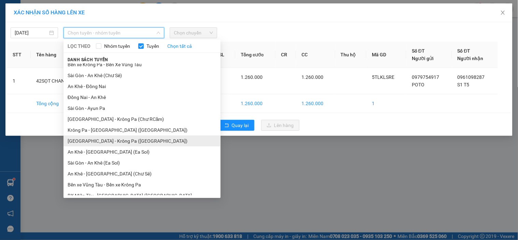
scroll to position [42, 0]
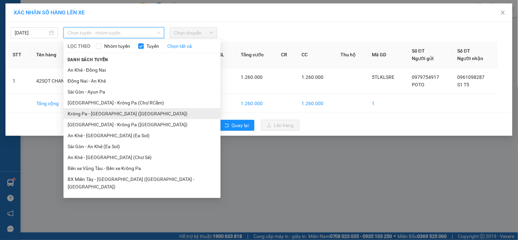
click at [102, 116] on li "Krông Pa - [GEOGRAPHIC_DATA] ([GEOGRAPHIC_DATA])" at bounding box center [142, 113] width 157 height 11
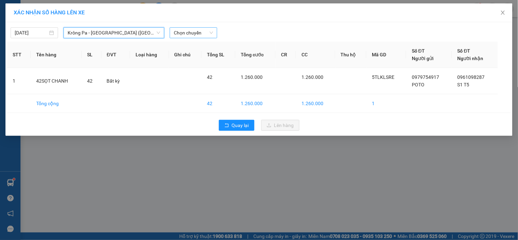
click at [206, 33] on span "Chọn chuyến" at bounding box center [193, 33] width 39 height 10
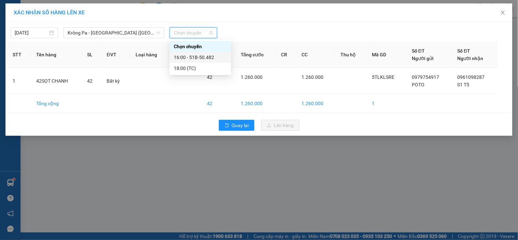
click at [206, 56] on div "16:00 - 51B-50.482" at bounding box center [200, 58] width 53 height 8
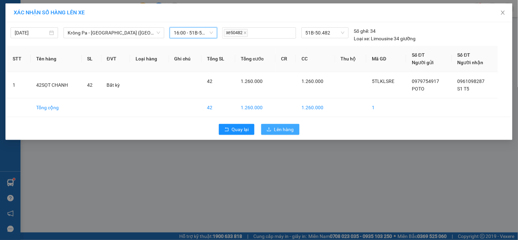
click at [270, 125] on button "Lên hàng" at bounding box center [280, 129] width 38 height 11
